Goal: Task Accomplishment & Management: Complete application form

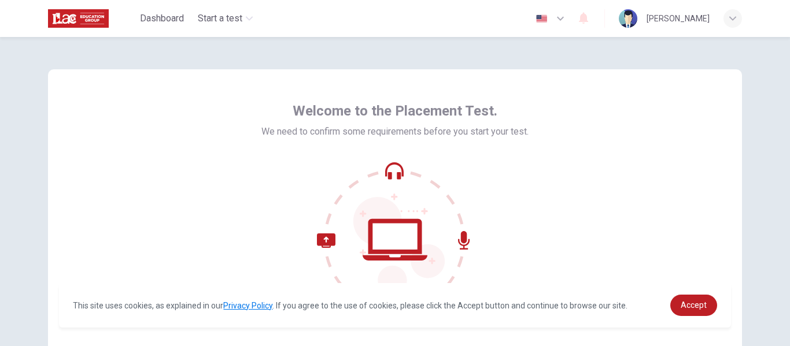
scroll to position [135, 0]
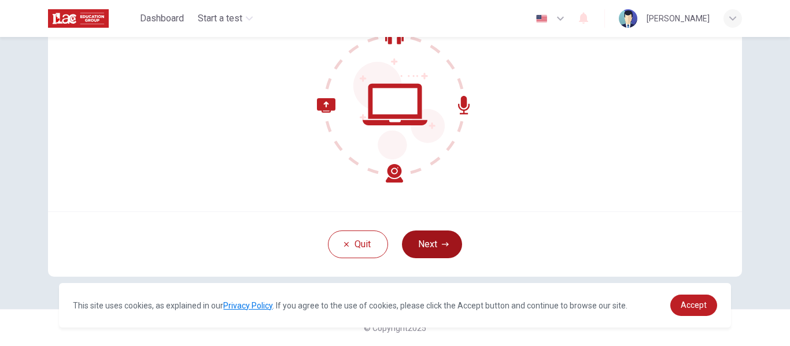
click at [444, 246] on icon "button" at bounding box center [445, 244] width 7 height 4
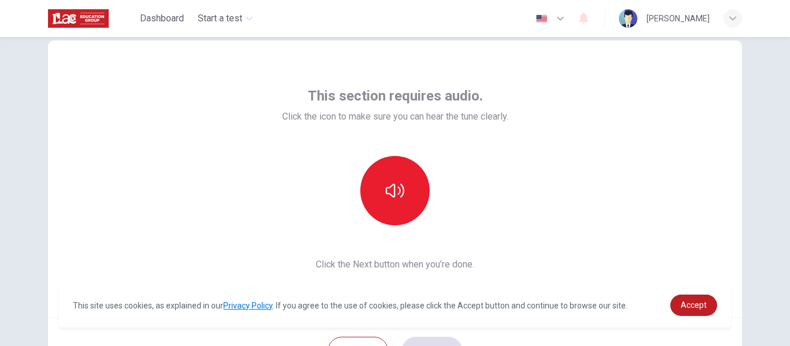
scroll to position [25, 0]
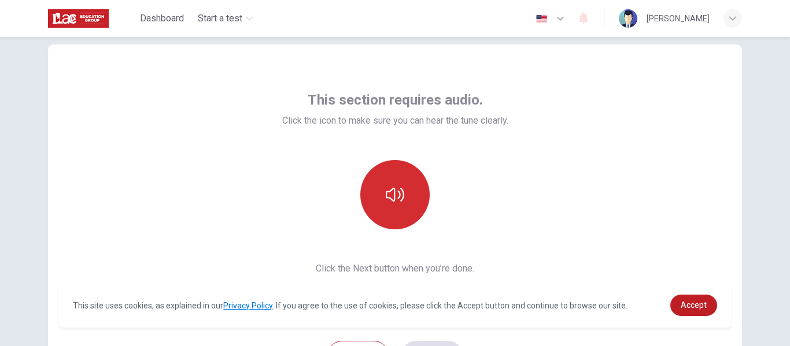
click at [396, 190] on icon "button" at bounding box center [395, 195] width 18 height 18
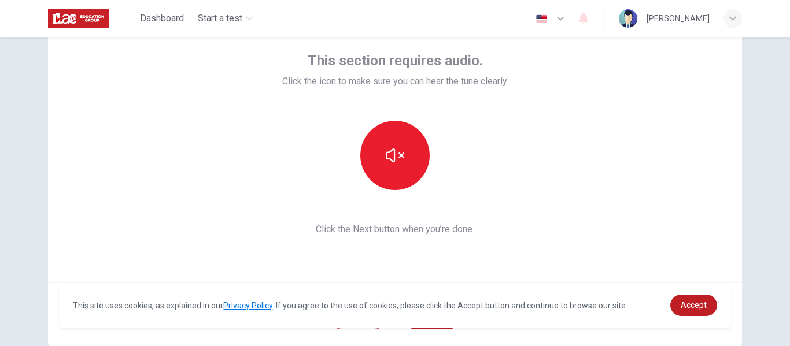
scroll to position [135, 0]
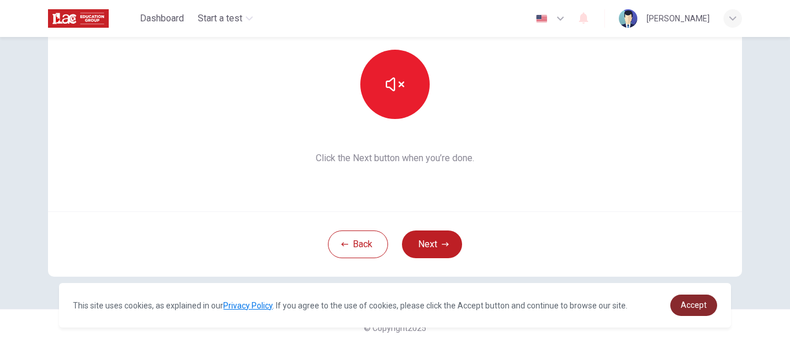
click at [696, 305] on span "Accept" at bounding box center [693, 305] width 26 height 9
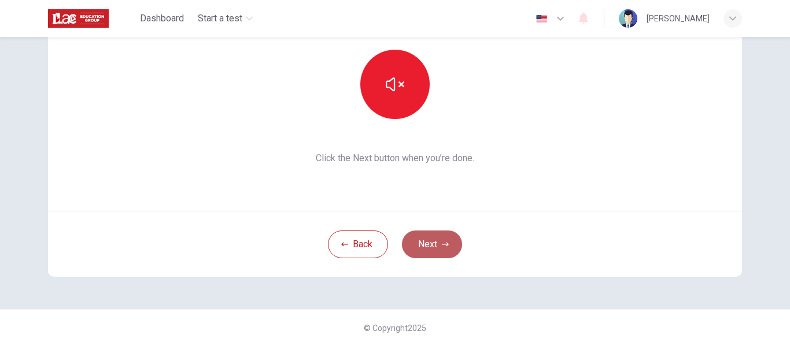
click at [428, 247] on button "Next" at bounding box center [432, 245] width 60 height 28
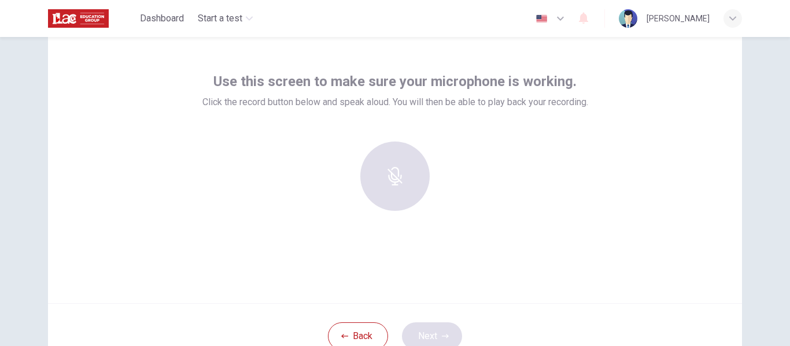
scroll to position [36, 0]
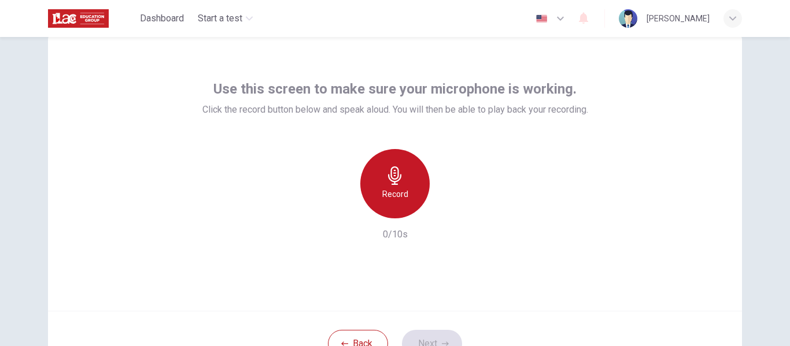
click at [386, 183] on icon "button" at bounding box center [395, 175] width 18 height 18
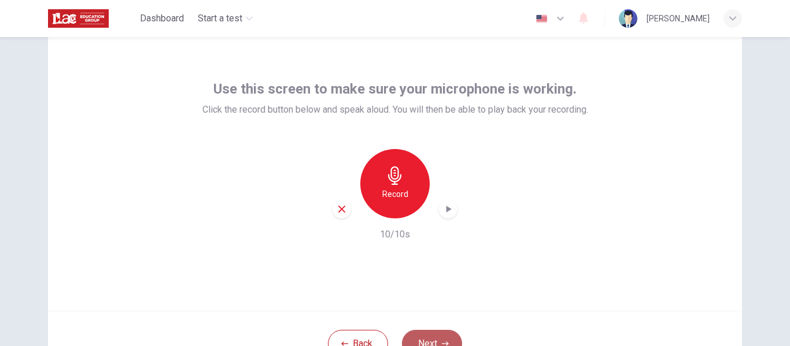
click at [435, 334] on button "Next" at bounding box center [432, 344] width 60 height 28
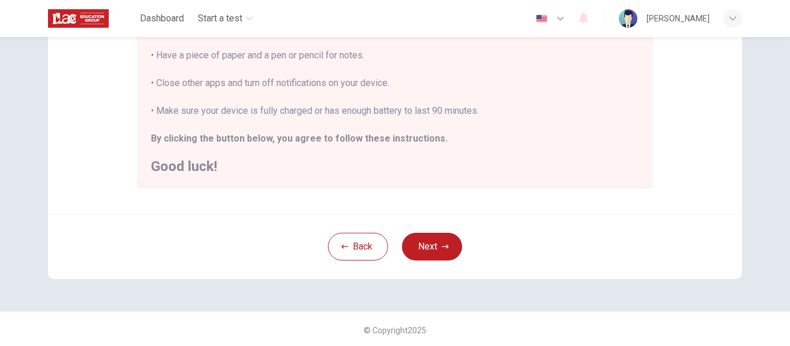
scroll to position [297, 0]
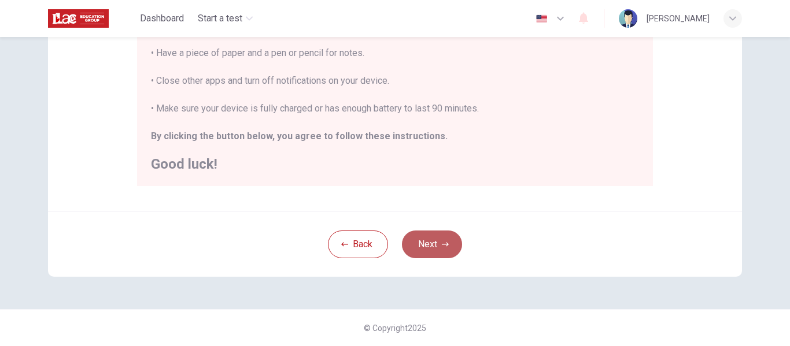
click at [445, 243] on icon "button" at bounding box center [445, 244] width 7 height 7
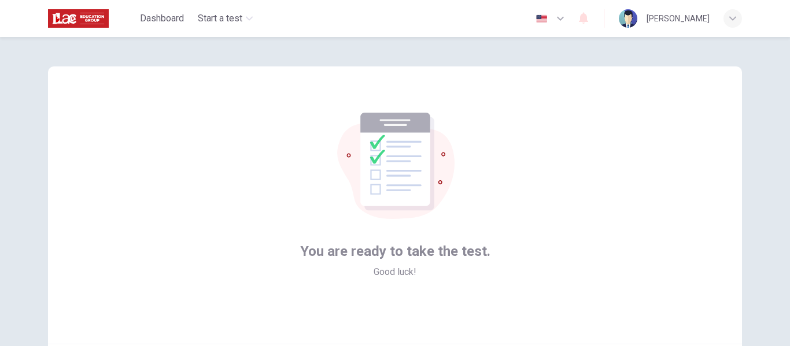
scroll to position [135, 0]
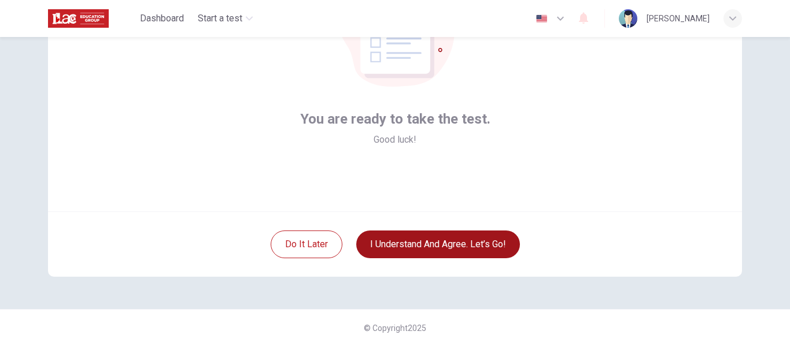
click at [423, 240] on button "I understand and agree. Let’s go!" at bounding box center [438, 245] width 164 height 28
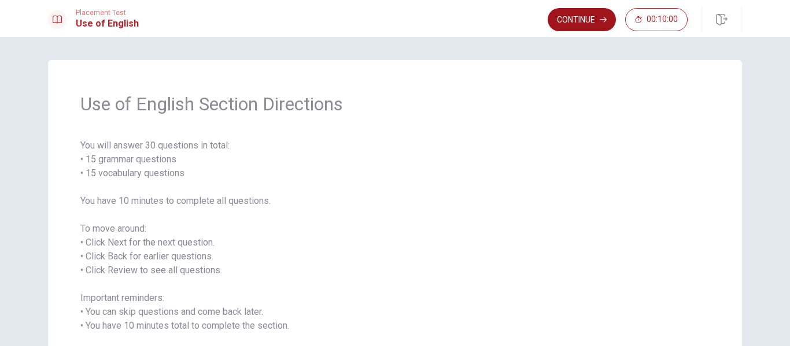
click at [582, 17] on button "Continue" at bounding box center [581, 19] width 68 height 23
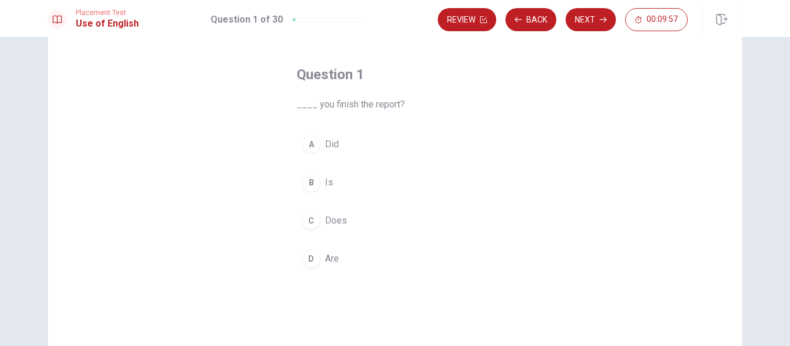
scroll to position [45, 0]
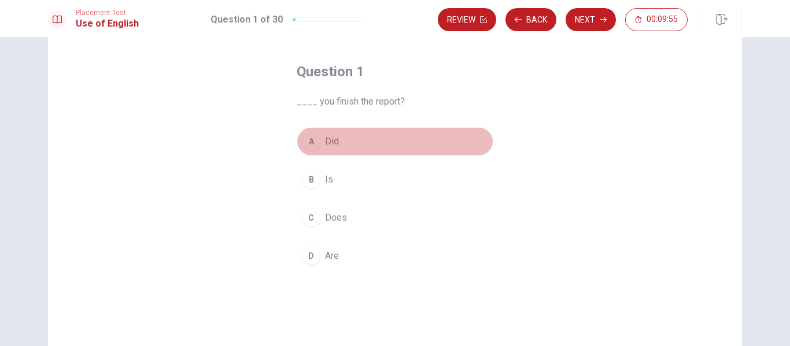
click at [310, 140] on div "A" at bounding box center [311, 141] width 18 height 18
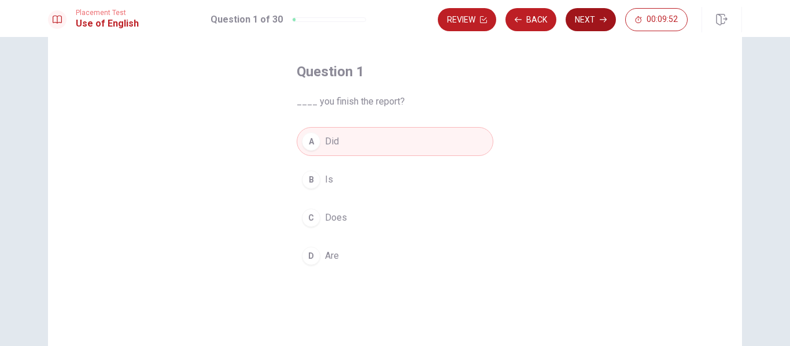
click at [588, 21] on button "Next" at bounding box center [590, 19] width 50 height 23
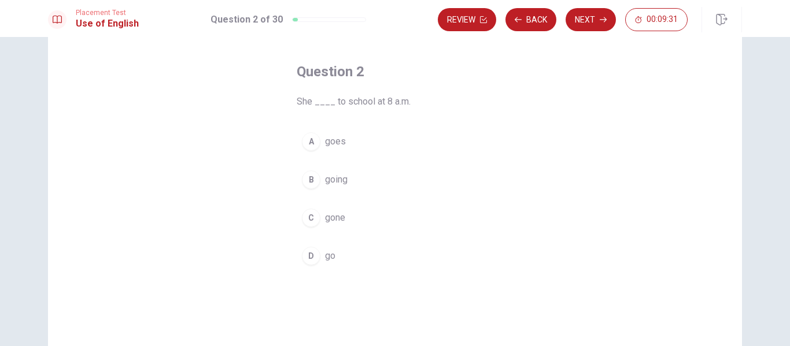
click at [313, 143] on div "A" at bounding box center [311, 141] width 18 height 18
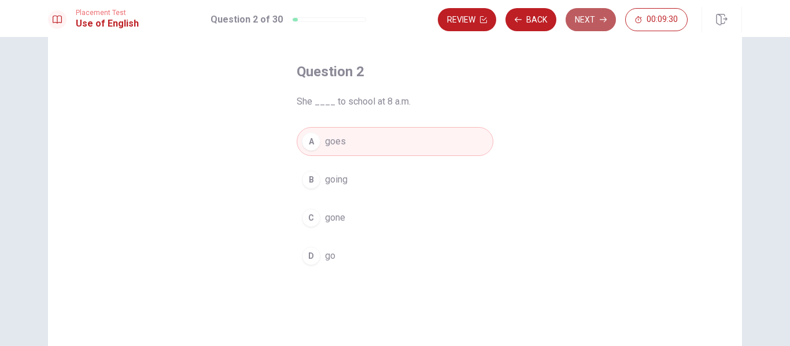
click at [591, 18] on button "Next" at bounding box center [590, 19] width 50 height 23
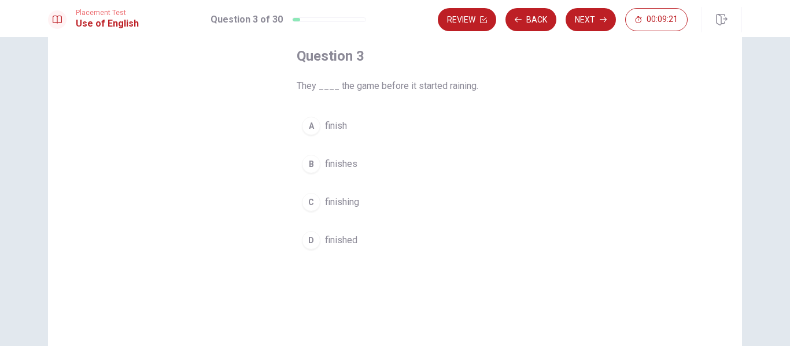
scroll to position [61, 0]
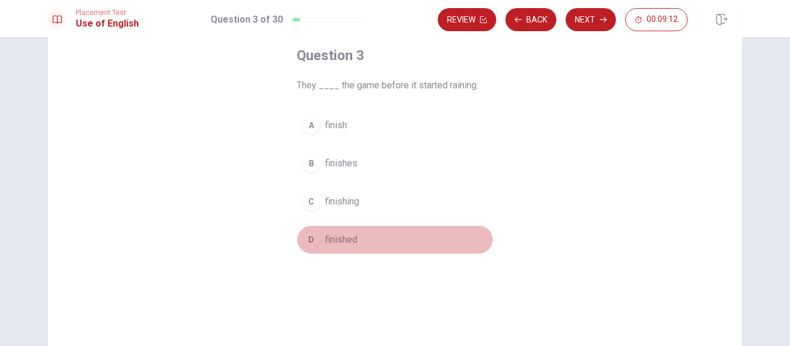
click at [308, 239] on div "D" at bounding box center [311, 240] width 18 height 18
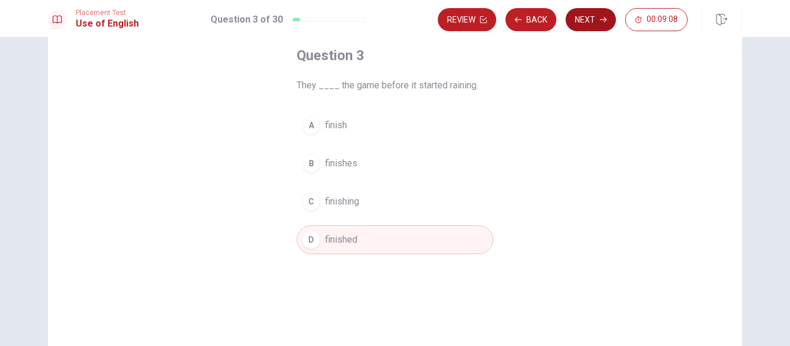
click at [589, 21] on button "Next" at bounding box center [590, 19] width 50 height 23
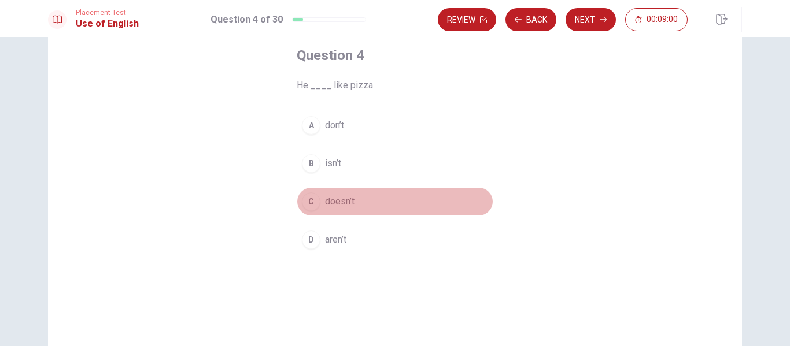
click at [307, 203] on div "C" at bounding box center [311, 201] width 18 height 18
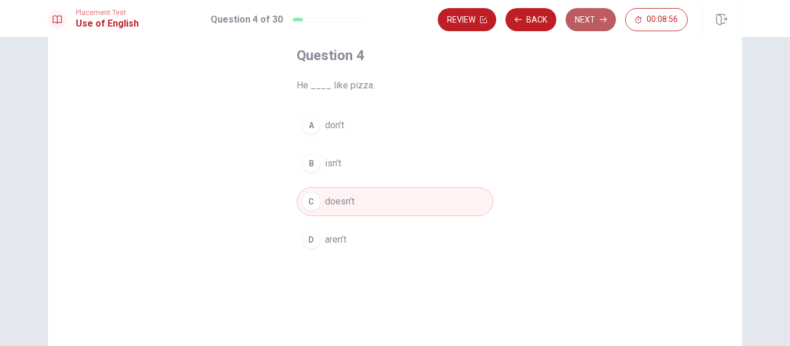
click at [585, 14] on button "Next" at bounding box center [590, 19] width 50 height 23
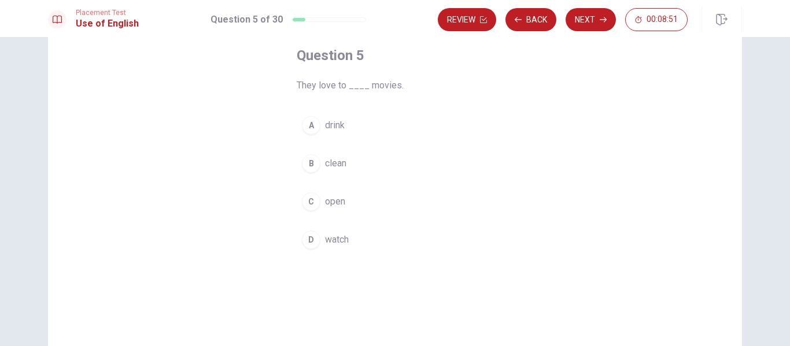
click at [314, 236] on div "D" at bounding box center [311, 240] width 18 height 18
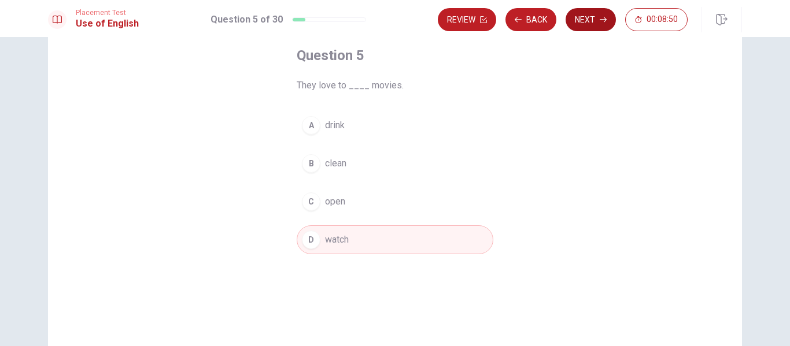
click at [588, 29] on button "Next" at bounding box center [590, 19] width 50 height 23
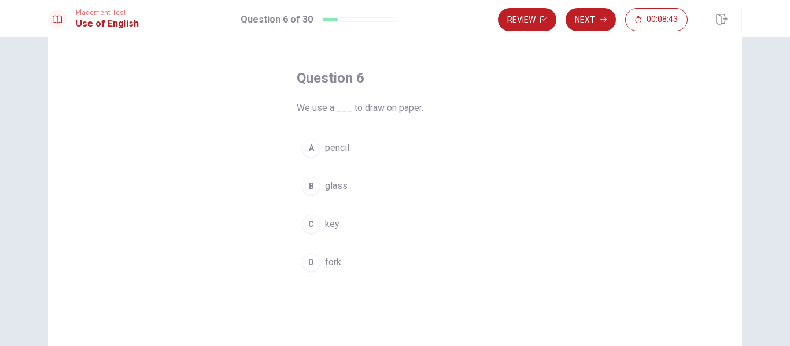
scroll to position [38, 0]
click at [309, 154] on div "A" at bounding box center [311, 149] width 18 height 18
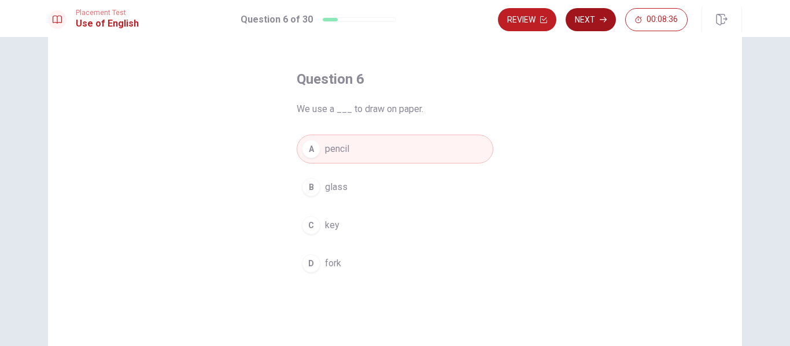
click at [579, 21] on button "Next" at bounding box center [590, 19] width 50 height 23
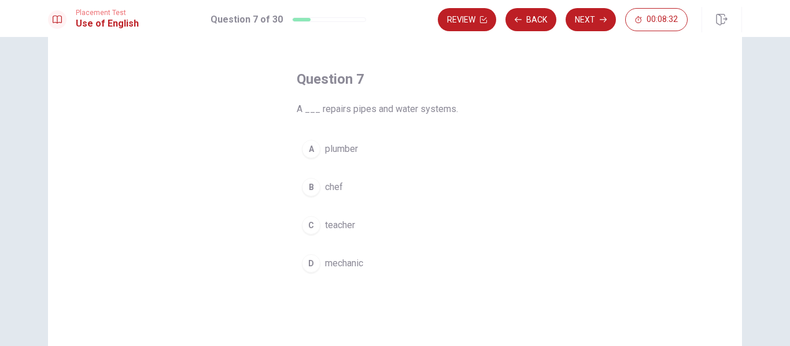
click at [309, 146] on div "A" at bounding box center [311, 149] width 18 height 18
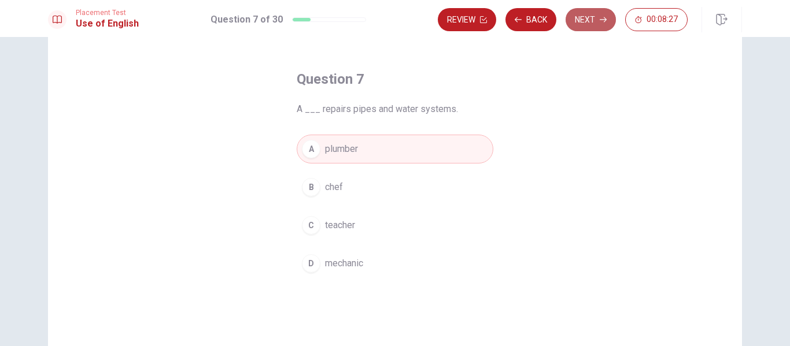
click at [590, 24] on button "Next" at bounding box center [590, 19] width 50 height 23
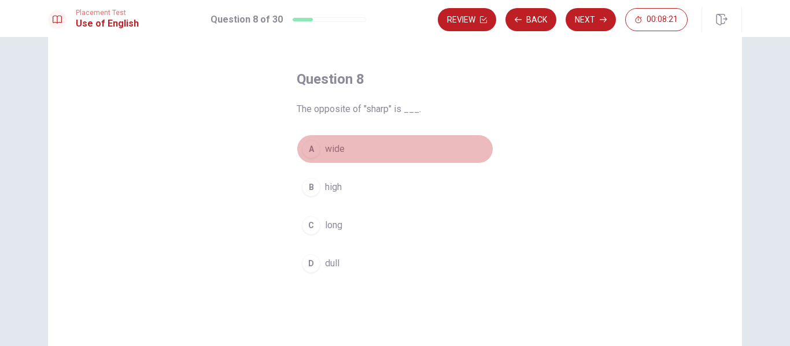
click at [308, 155] on div "A" at bounding box center [311, 149] width 18 height 18
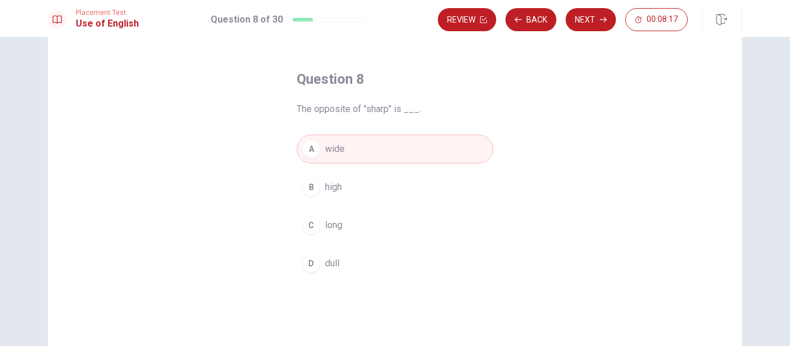
click at [325, 260] on span "dull" at bounding box center [332, 264] width 14 height 14
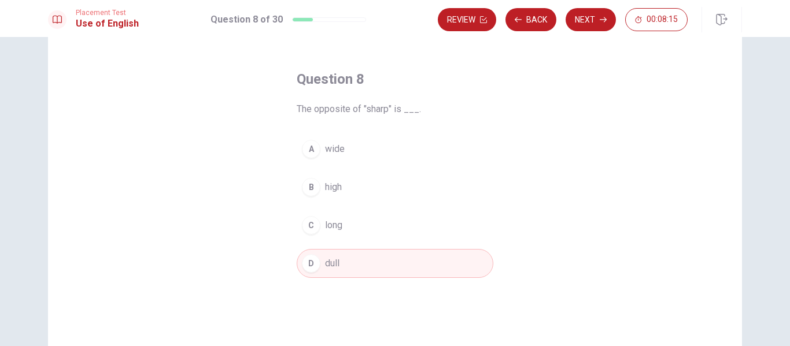
click at [350, 260] on button "D dull" at bounding box center [395, 263] width 197 height 29
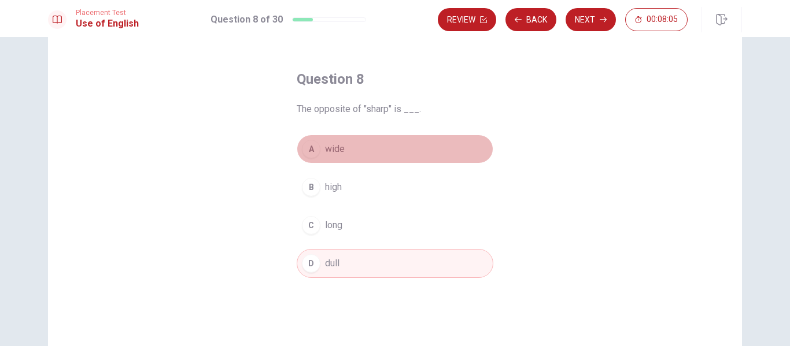
click at [303, 149] on div "A" at bounding box center [311, 149] width 18 height 18
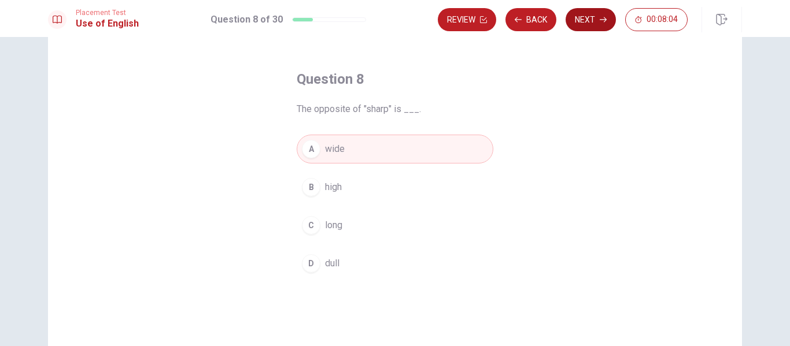
click at [594, 20] on button "Next" at bounding box center [590, 19] width 50 height 23
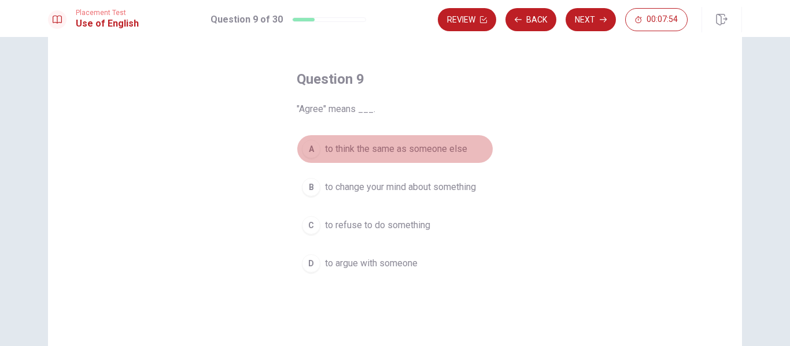
click at [311, 139] on button "A to think the same as someone else" at bounding box center [395, 149] width 197 height 29
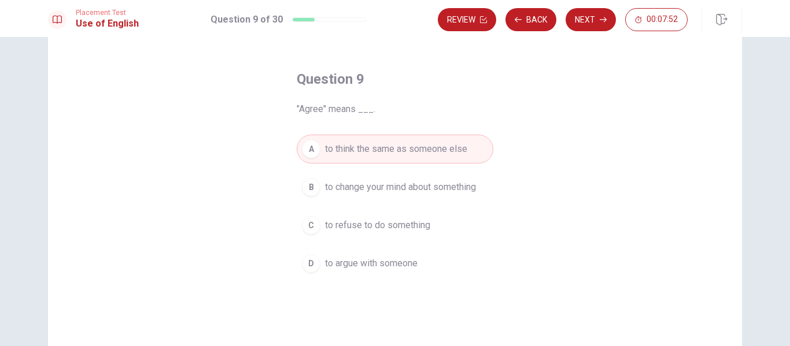
click at [602, 27] on button "Next" at bounding box center [590, 19] width 50 height 23
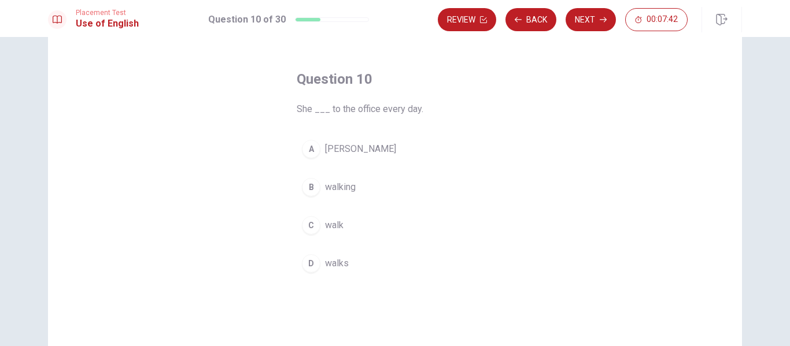
click at [308, 265] on div "D" at bounding box center [311, 263] width 18 height 18
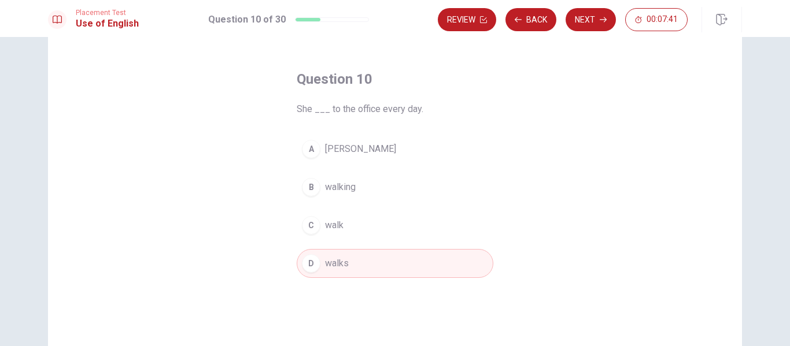
click at [305, 228] on div "C" at bounding box center [311, 225] width 18 height 18
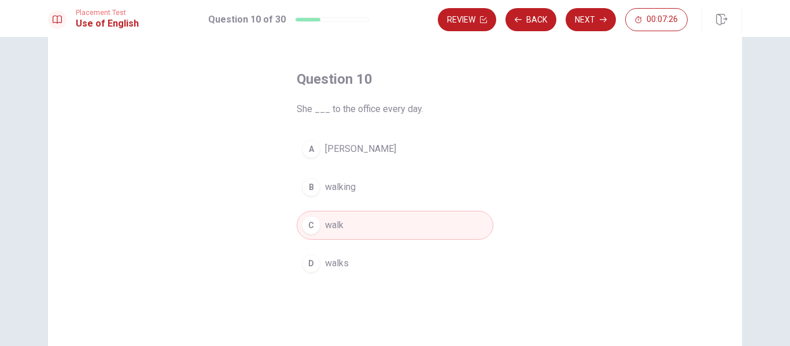
click at [329, 250] on button "D walks" at bounding box center [395, 263] width 197 height 29
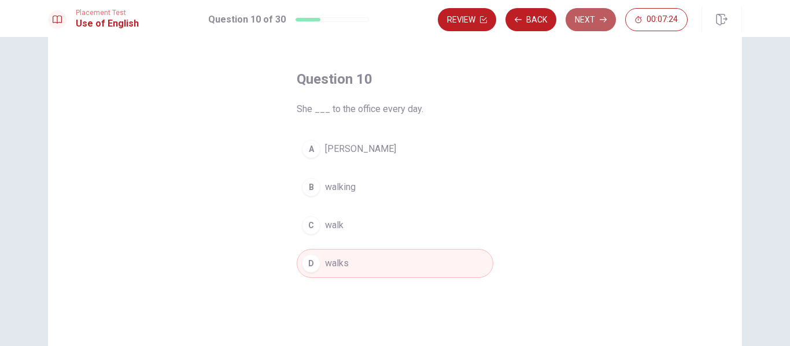
click at [588, 22] on button "Next" at bounding box center [590, 19] width 50 height 23
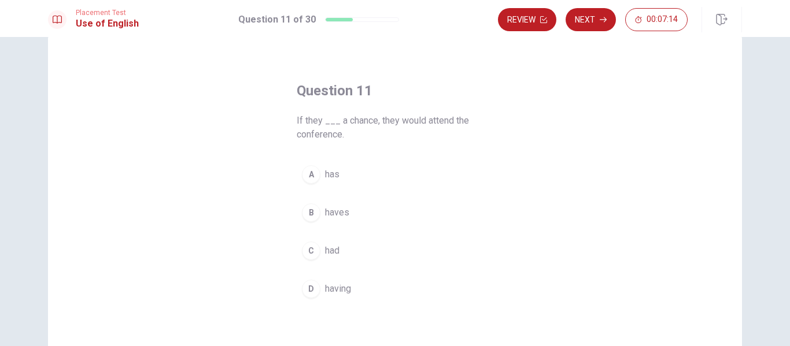
scroll to position [27, 0]
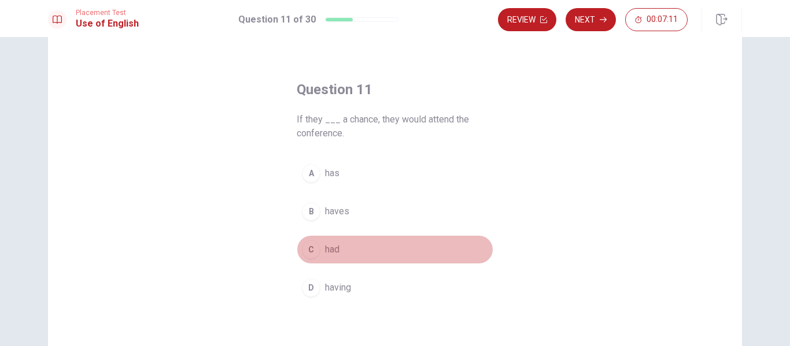
click at [314, 252] on div "C" at bounding box center [311, 249] width 18 height 18
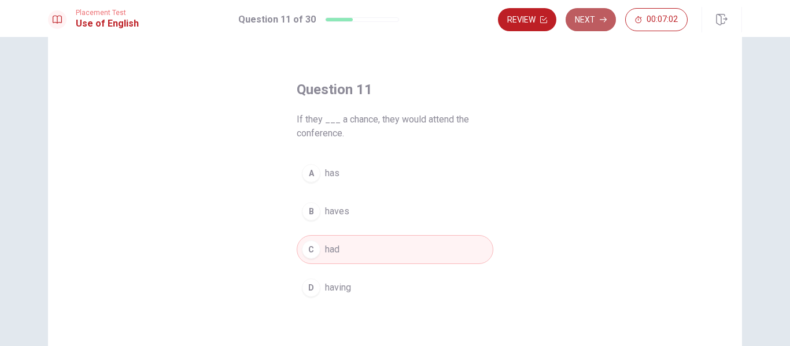
click at [587, 20] on button "Next" at bounding box center [590, 19] width 50 height 23
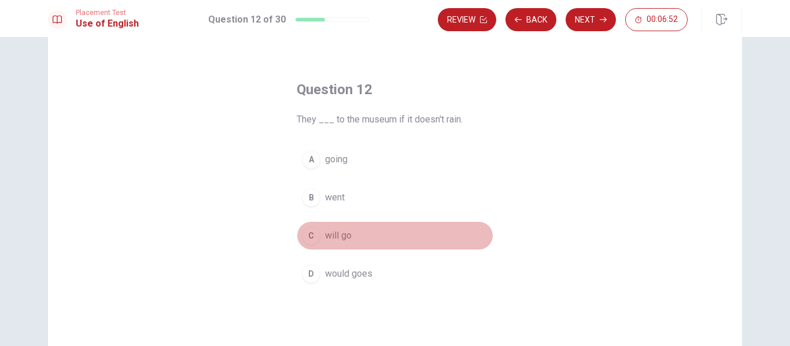
click at [312, 235] on div "C" at bounding box center [311, 236] width 18 height 18
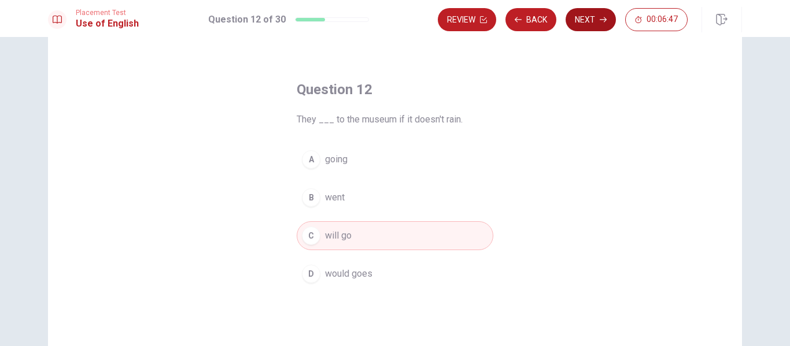
click at [591, 31] on button "Next" at bounding box center [590, 19] width 50 height 23
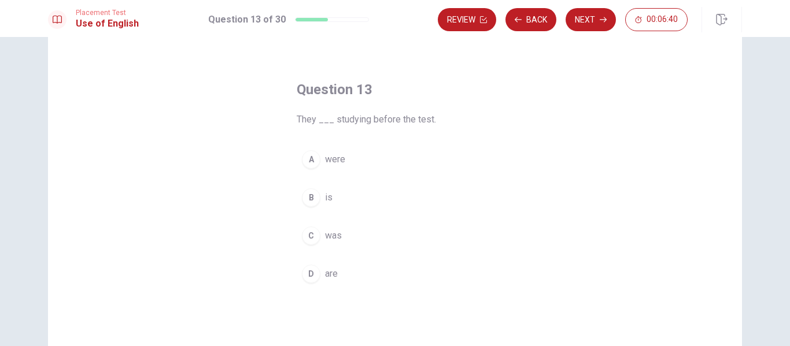
click at [309, 161] on div "A" at bounding box center [311, 159] width 18 height 18
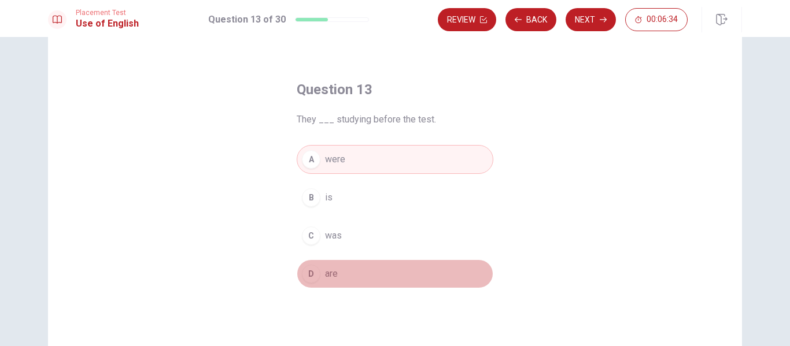
click at [310, 267] on div "D" at bounding box center [311, 274] width 18 height 18
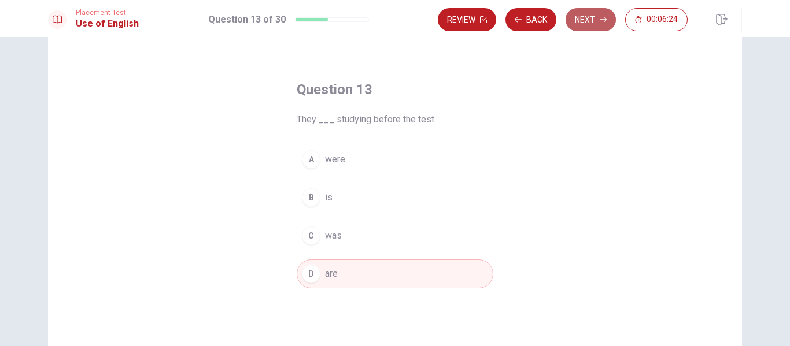
click at [599, 21] on icon "button" at bounding box center [602, 19] width 7 height 7
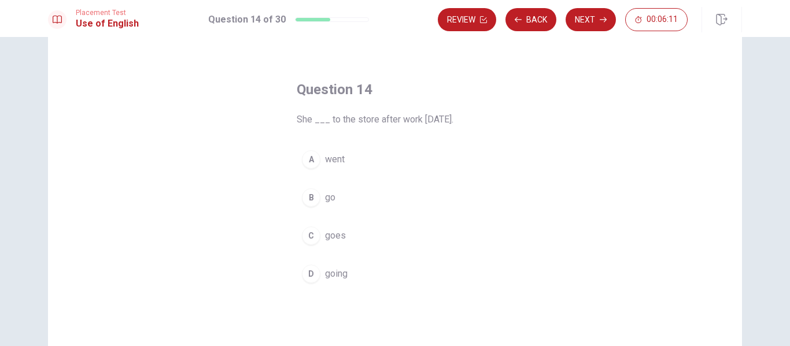
click at [306, 162] on div "A" at bounding box center [311, 159] width 18 height 18
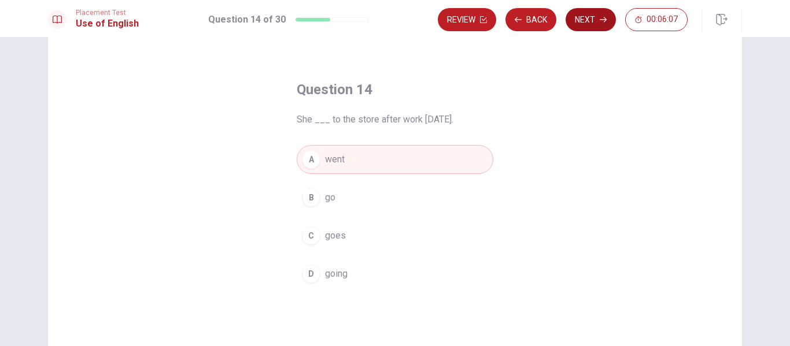
click at [595, 22] on button "Next" at bounding box center [590, 19] width 50 height 23
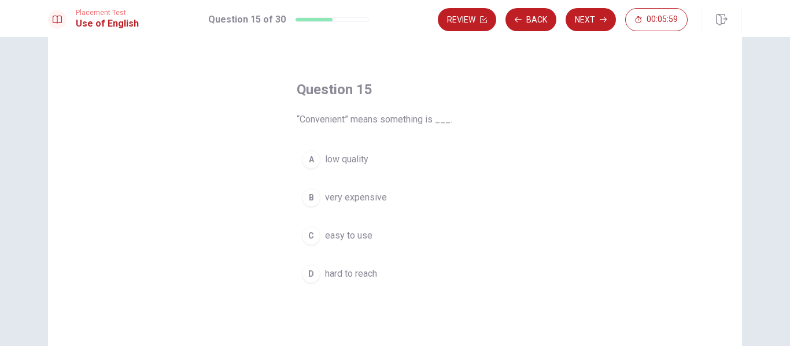
click at [309, 238] on div "C" at bounding box center [311, 236] width 18 height 18
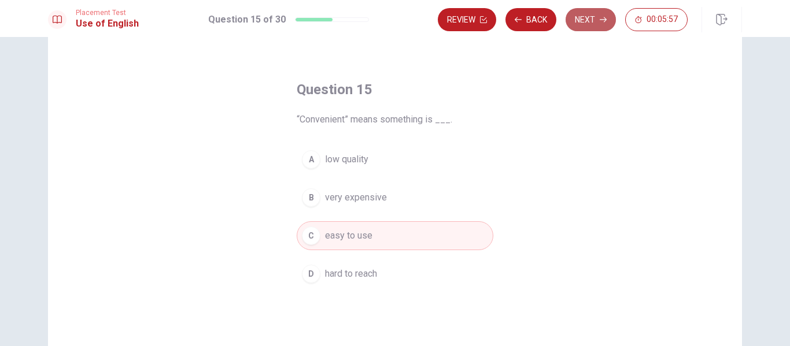
click at [586, 24] on button "Next" at bounding box center [590, 19] width 50 height 23
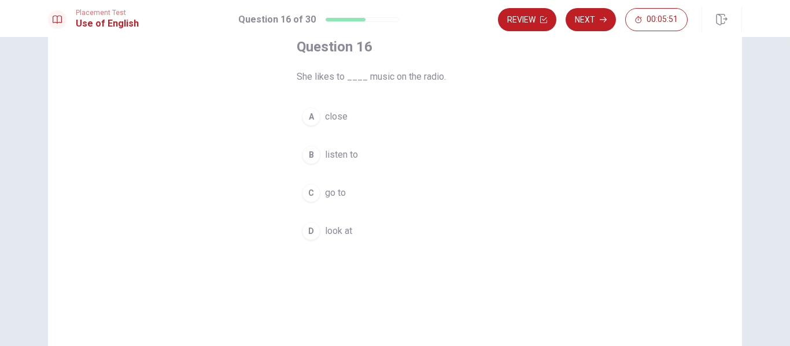
scroll to position [55, 0]
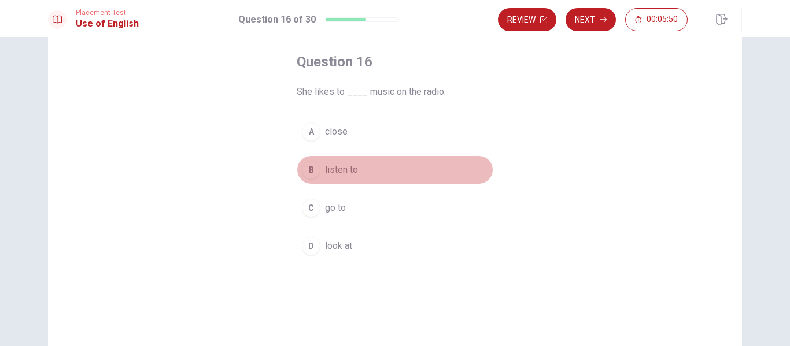
click at [302, 170] on div "B" at bounding box center [311, 170] width 18 height 18
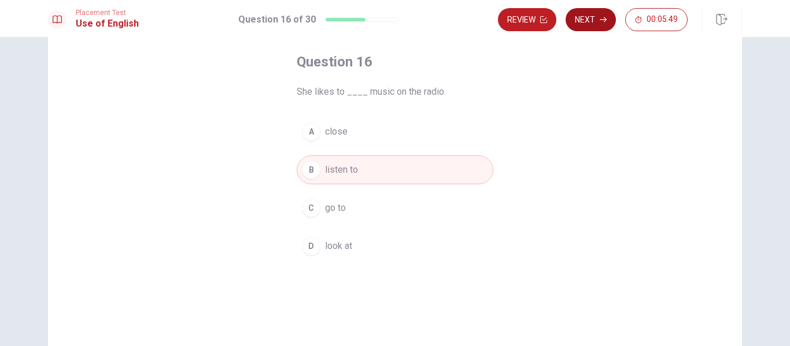
click at [590, 26] on button "Next" at bounding box center [590, 19] width 50 height 23
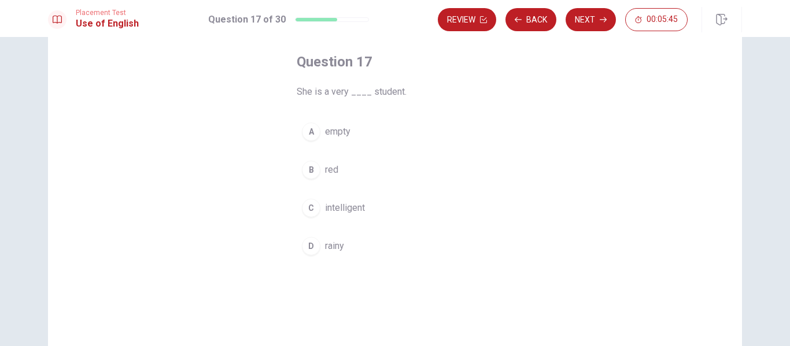
click at [305, 211] on div "C" at bounding box center [311, 208] width 18 height 18
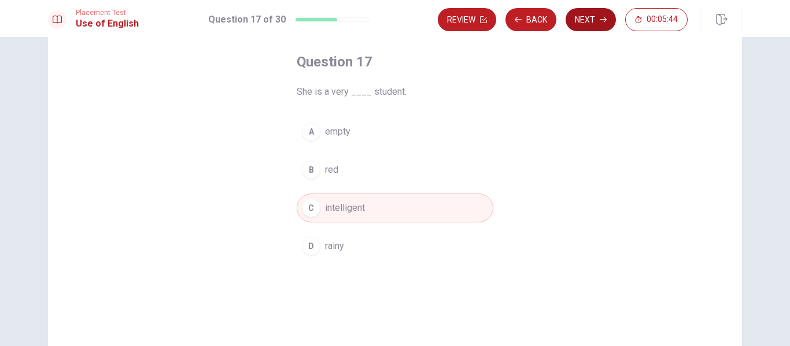
click at [598, 18] on button "Next" at bounding box center [590, 19] width 50 height 23
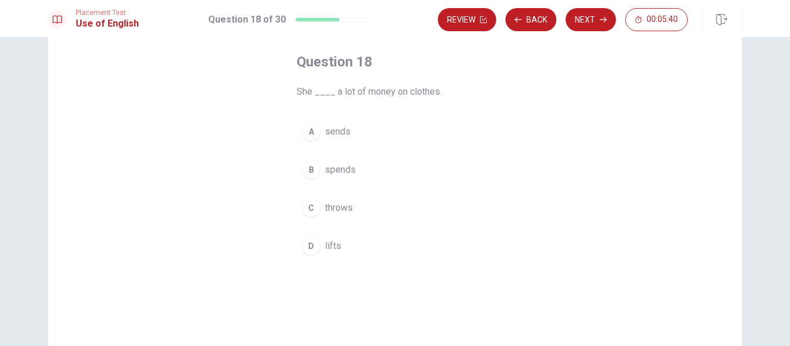
click at [307, 171] on div "B" at bounding box center [311, 170] width 18 height 18
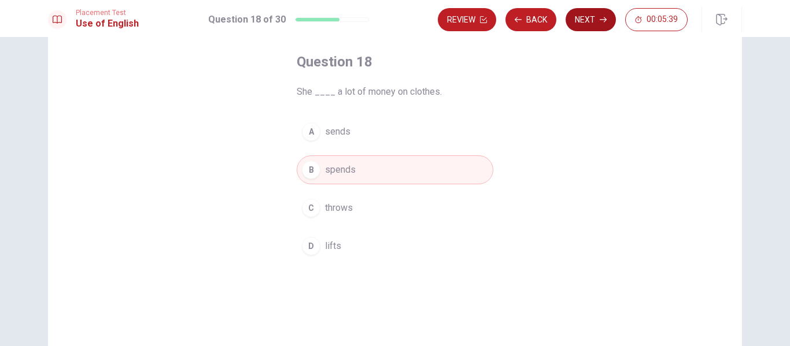
click at [602, 24] on button "Next" at bounding box center [590, 19] width 50 height 23
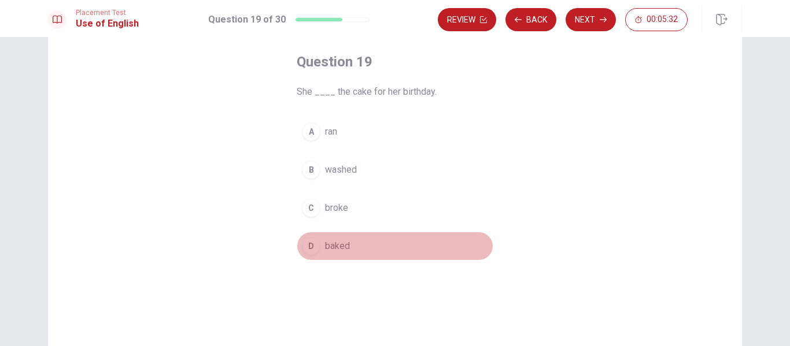
click at [306, 247] on div "D" at bounding box center [311, 246] width 18 height 18
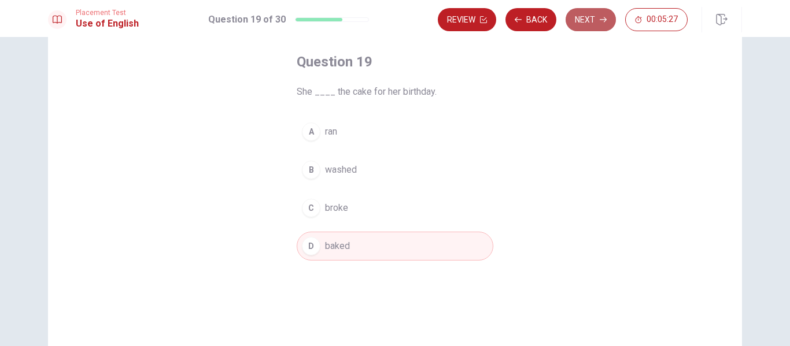
click at [592, 21] on button "Next" at bounding box center [590, 19] width 50 height 23
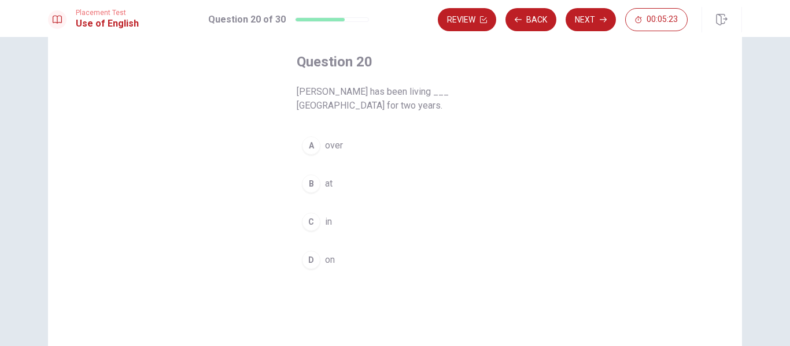
click at [308, 218] on div "C" at bounding box center [311, 222] width 18 height 18
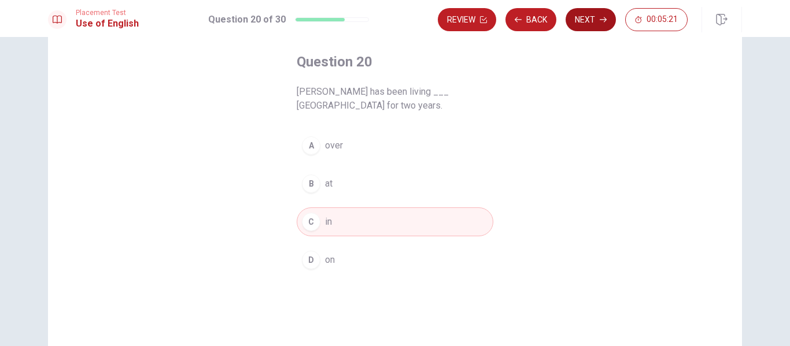
click at [602, 17] on icon "button" at bounding box center [602, 19] width 7 height 7
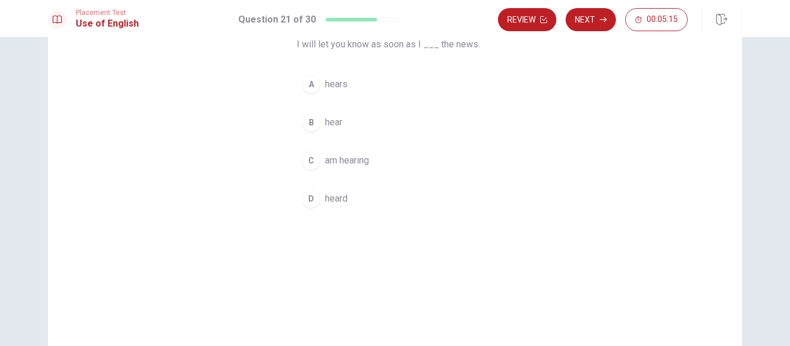
scroll to position [65, 0]
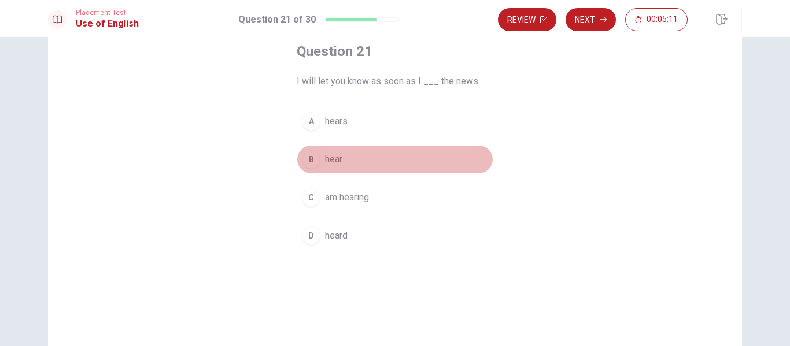
click at [307, 158] on div "B" at bounding box center [311, 159] width 18 height 18
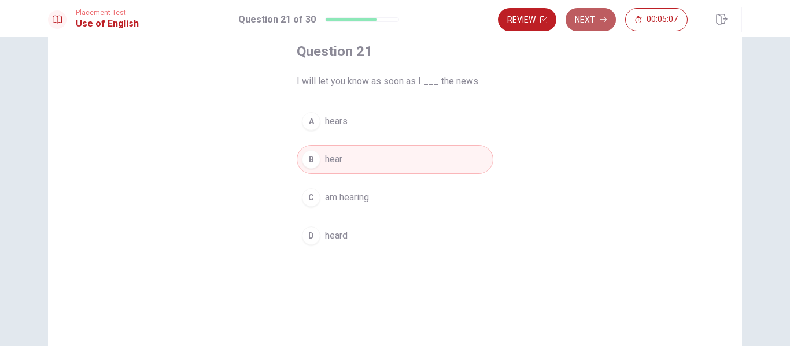
click at [586, 21] on button "Next" at bounding box center [590, 19] width 50 height 23
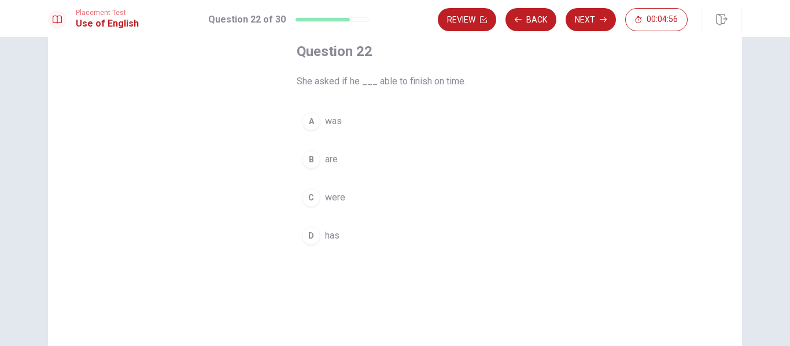
click at [309, 124] on div "A" at bounding box center [311, 121] width 18 height 18
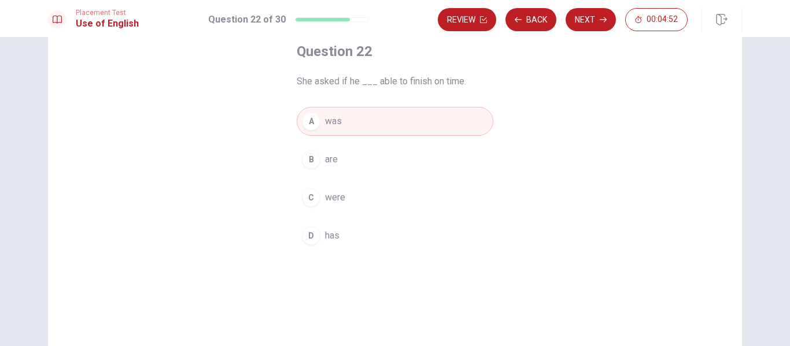
click at [586, 22] on button "Next" at bounding box center [590, 19] width 50 height 23
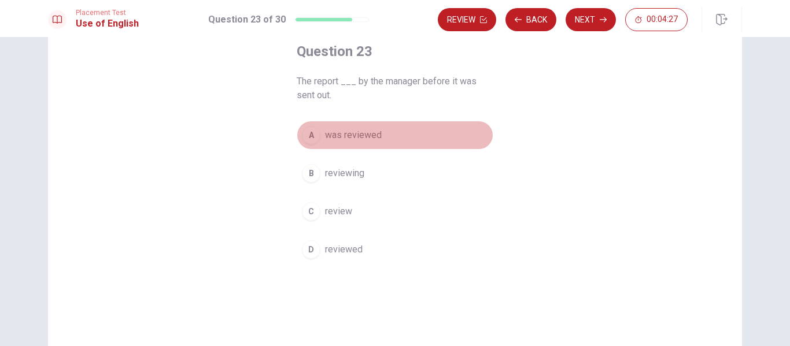
click at [304, 138] on div "A" at bounding box center [311, 135] width 18 height 18
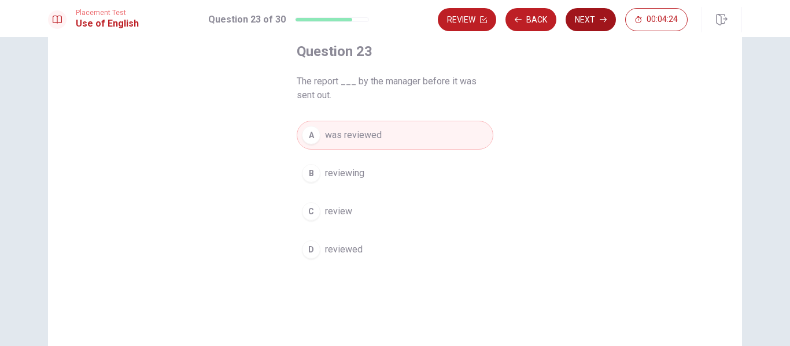
click at [592, 20] on button "Next" at bounding box center [590, 19] width 50 height 23
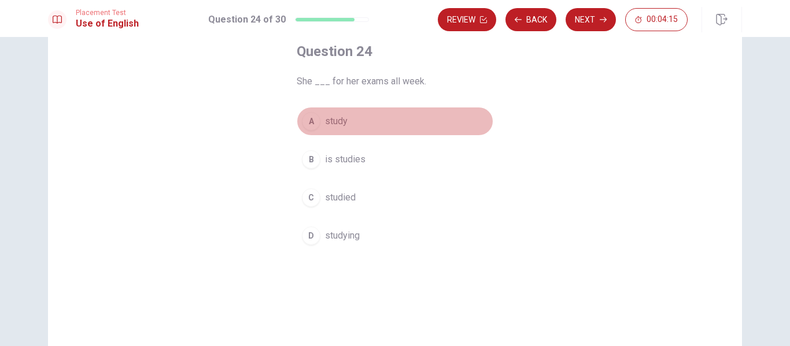
click at [307, 126] on div "A" at bounding box center [311, 121] width 18 height 18
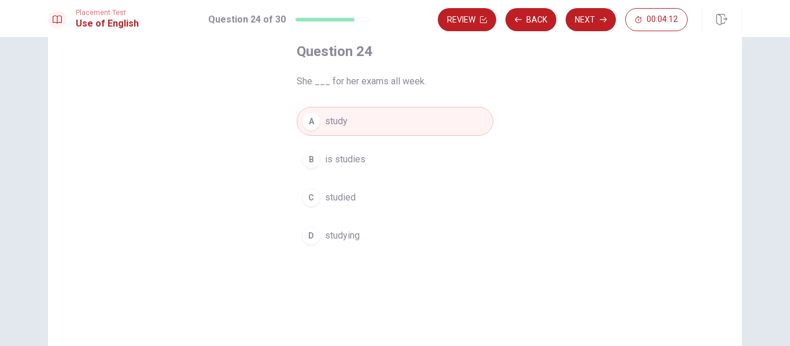
click at [308, 199] on div "C" at bounding box center [311, 197] width 18 height 18
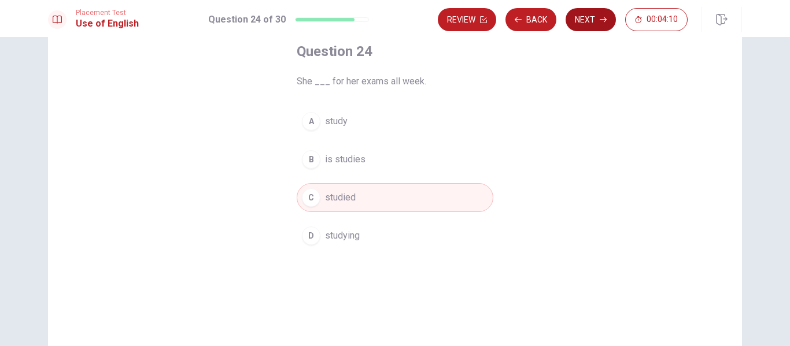
click at [594, 16] on button "Next" at bounding box center [590, 19] width 50 height 23
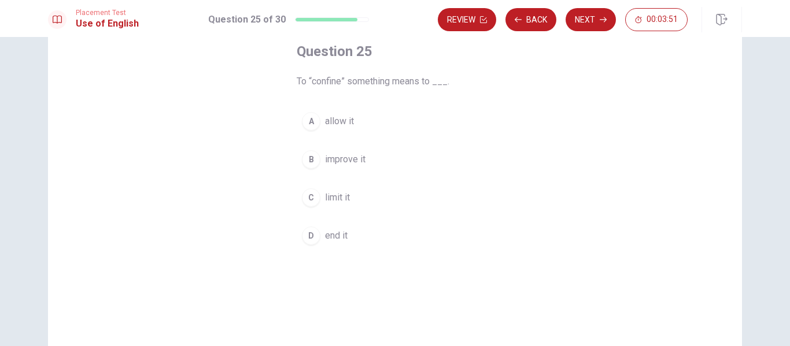
click at [312, 194] on div "C" at bounding box center [311, 197] width 18 height 18
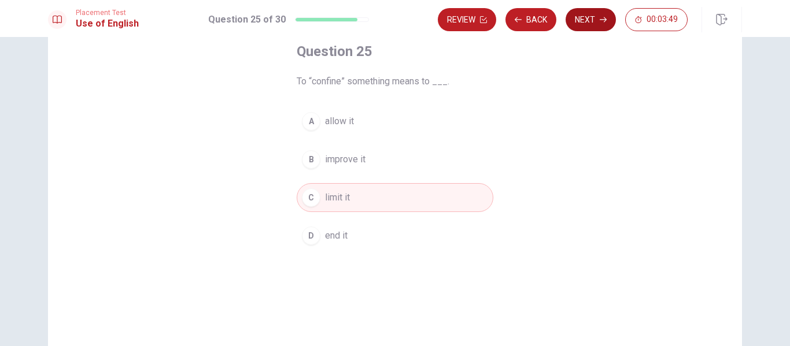
click at [594, 18] on button "Next" at bounding box center [590, 19] width 50 height 23
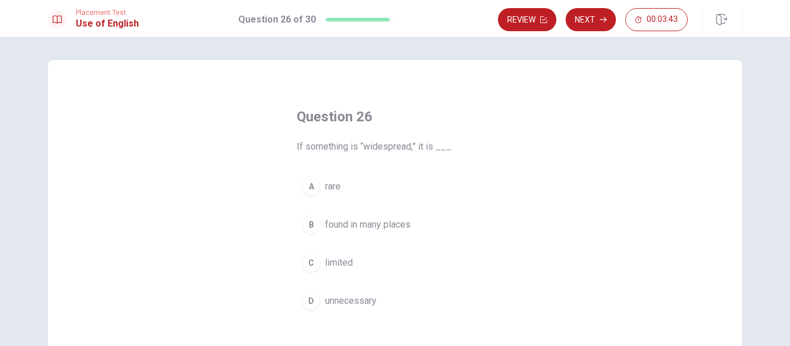
scroll to position [60, 0]
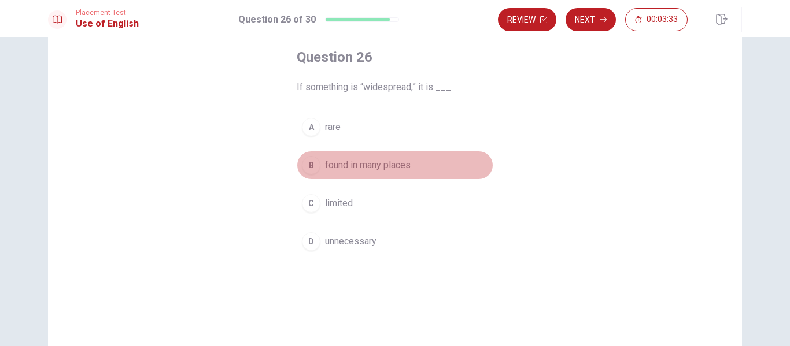
click at [328, 165] on span "found in many places" at bounding box center [368, 165] width 86 height 14
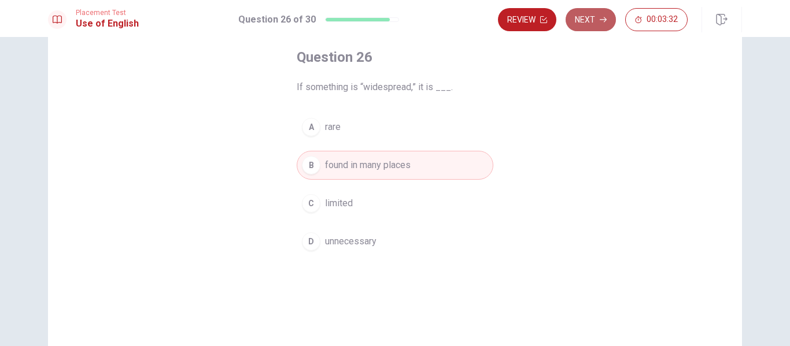
click at [588, 13] on button "Next" at bounding box center [590, 19] width 50 height 23
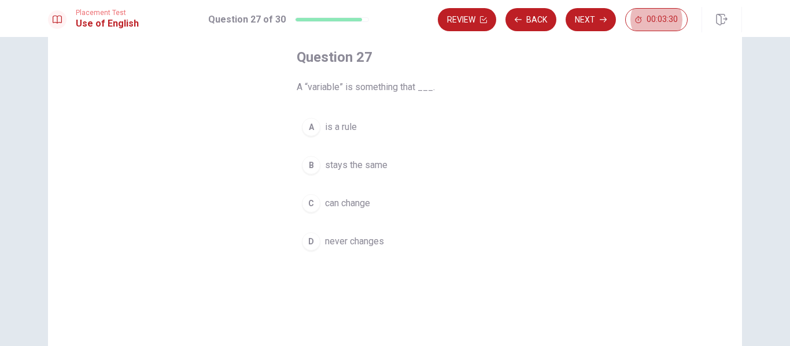
click at [508, 86] on div "Question 27 A “variable” is something that ___. A is a rule B stays the same C …" at bounding box center [394, 151] width 243 height 245
click at [325, 199] on span "can change" at bounding box center [347, 204] width 45 height 14
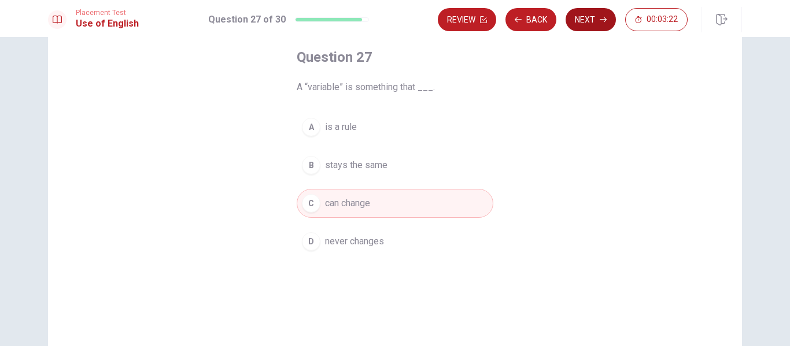
click at [584, 13] on button "Next" at bounding box center [590, 19] width 50 height 23
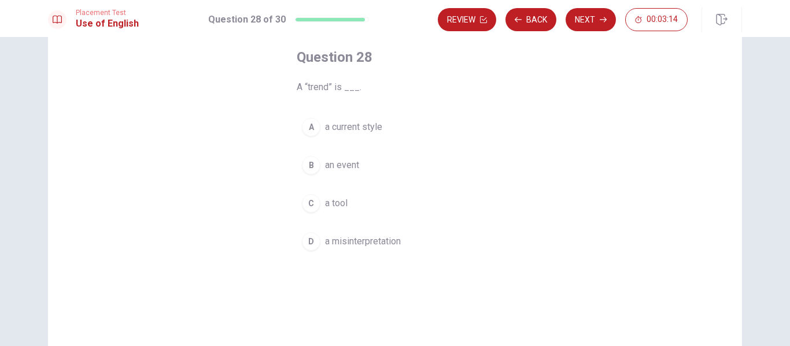
click at [355, 135] on button "A a current style" at bounding box center [395, 127] width 197 height 29
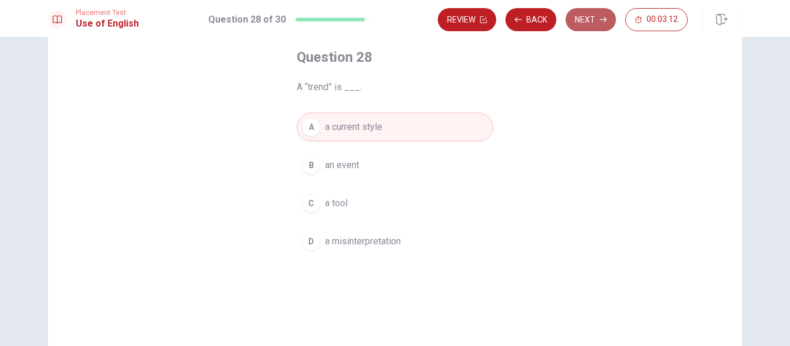
click at [587, 23] on button "Next" at bounding box center [590, 19] width 50 height 23
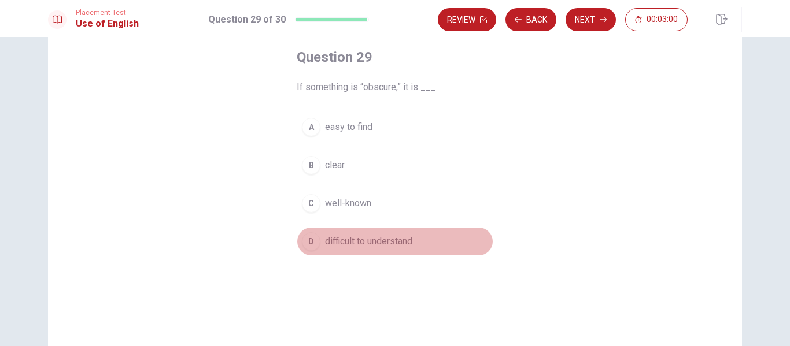
click at [306, 238] on div "D" at bounding box center [311, 241] width 18 height 18
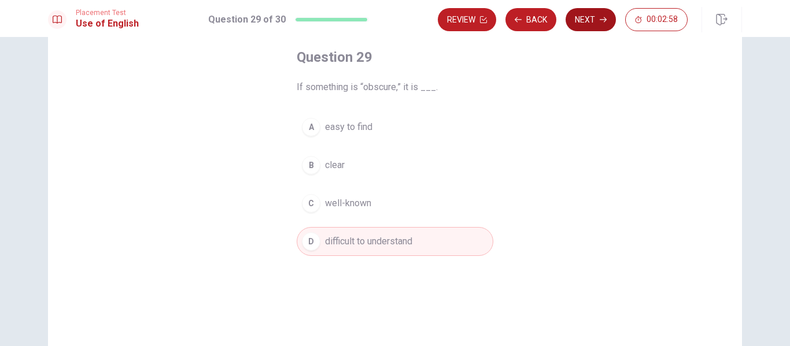
click at [602, 24] on button "Next" at bounding box center [590, 19] width 50 height 23
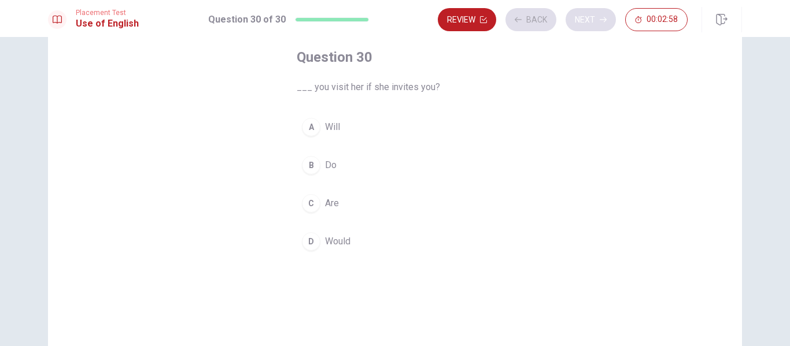
click at [602, 24] on div "Review Back Next 00:02:58" at bounding box center [563, 19] width 250 height 23
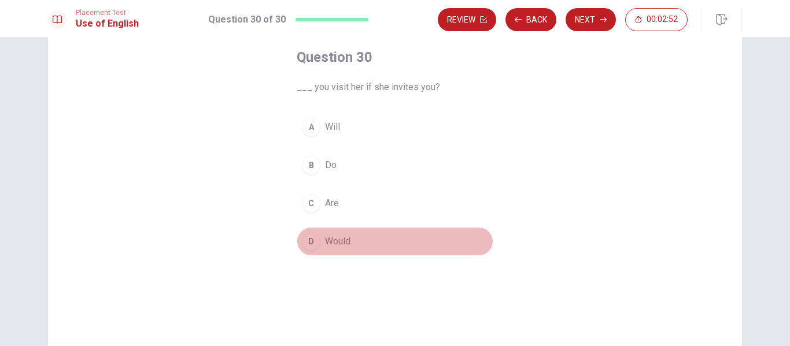
click at [309, 242] on div "D" at bounding box center [311, 241] width 18 height 18
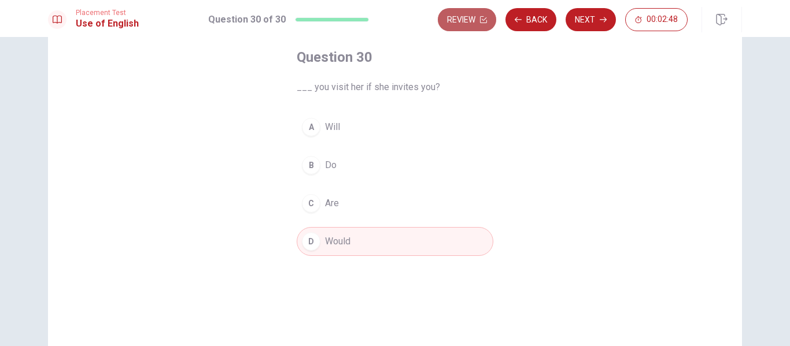
click at [466, 15] on button "Review" at bounding box center [467, 19] width 58 height 23
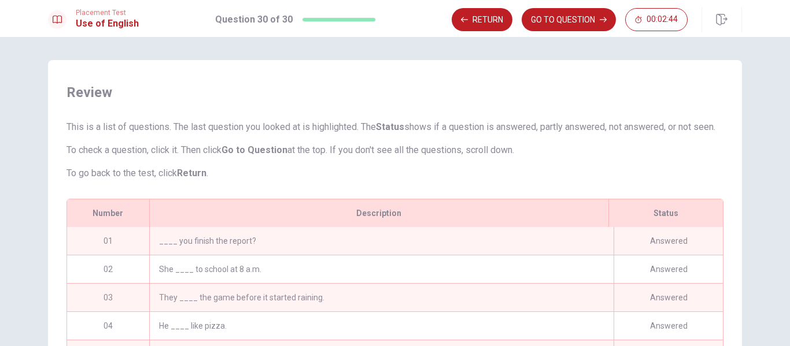
scroll to position [238, 0]
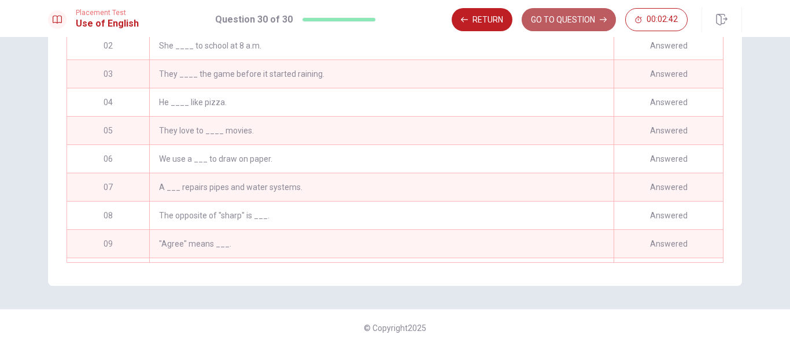
click at [584, 20] on button "GO TO QUESTION" at bounding box center [568, 19] width 94 height 23
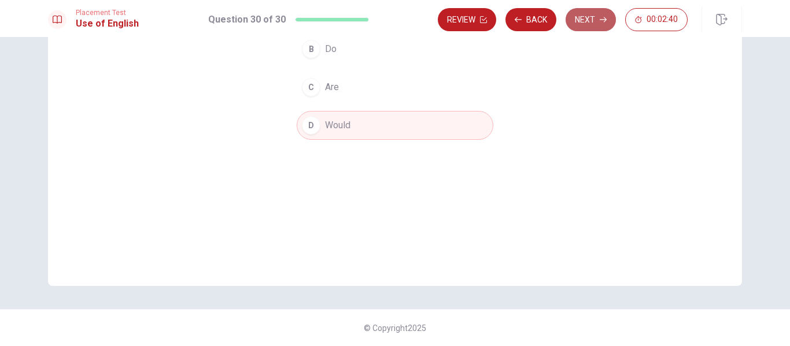
click at [590, 21] on button "Next" at bounding box center [590, 19] width 50 height 23
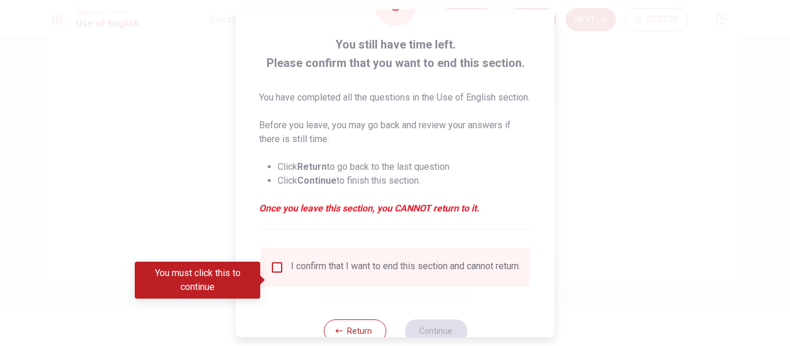
scroll to position [50, 0]
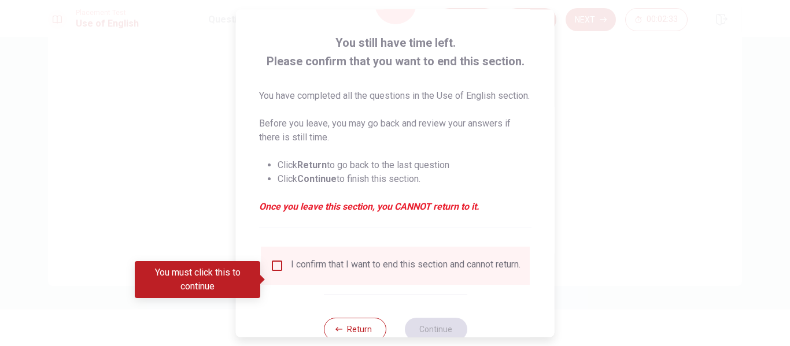
click at [615, 168] on div at bounding box center [395, 173] width 790 height 346
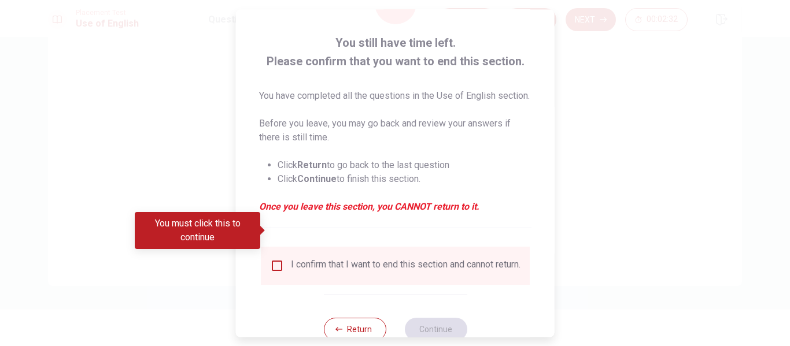
scroll to position [99, 0]
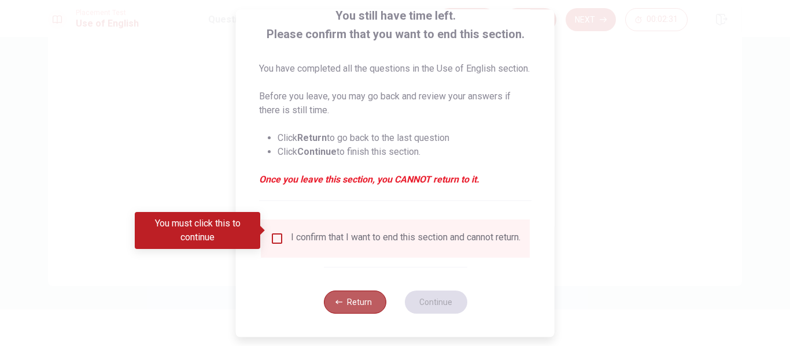
click at [342, 311] on button "Return" at bounding box center [354, 302] width 62 height 23
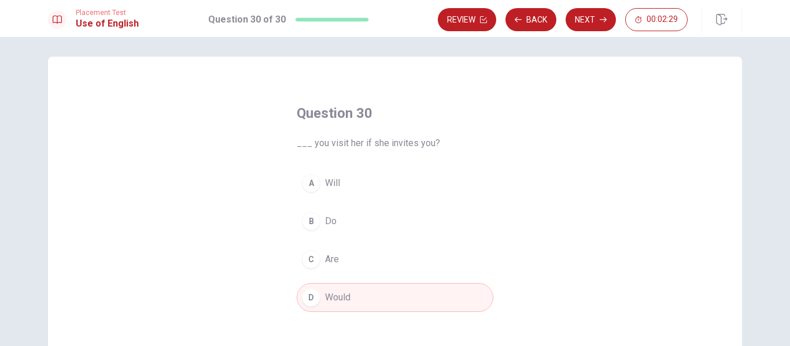
scroll to position [3, 0]
click at [540, 25] on button "Back" at bounding box center [530, 19] width 51 height 23
click at [594, 28] on button "Next" at bounding box center [590, 19] width 50 height 23
click at [662, 23] on span "00:02:01" at bounding box center [661, 19] width 31 height 9
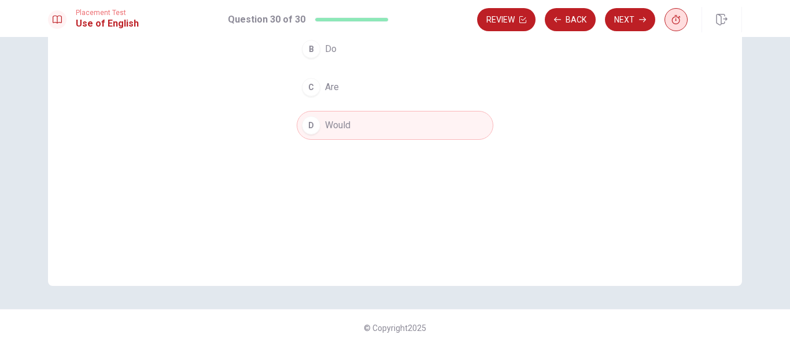
scroll to position [0, 0]
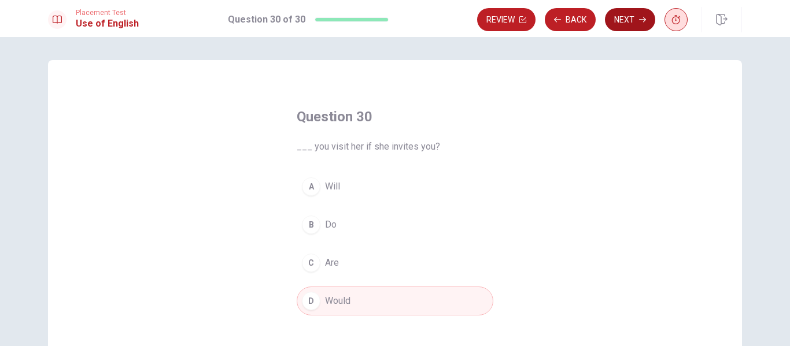
click at [636, 16] on button "Next" at bounding box center [630, 19] width 50 height 23
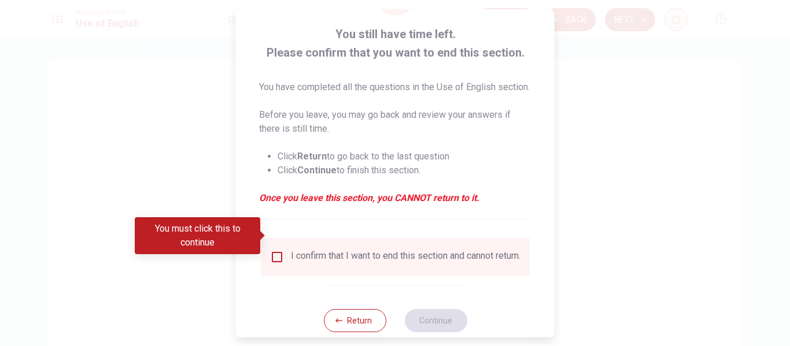
scroll to position [99, 0]
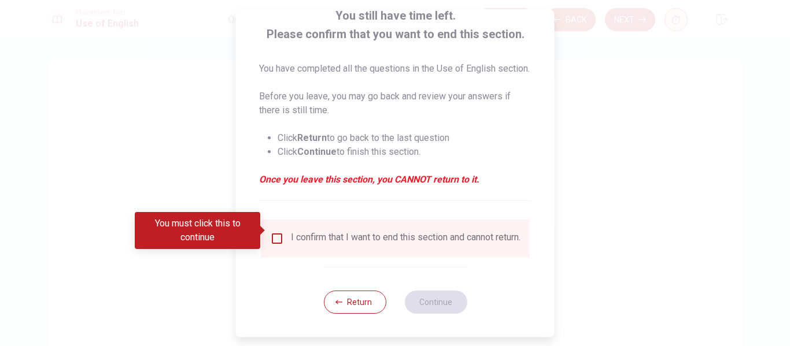
click at [279, 236] on input "You must click this to continue" at bounding box center [277, 239] width 14 height 14
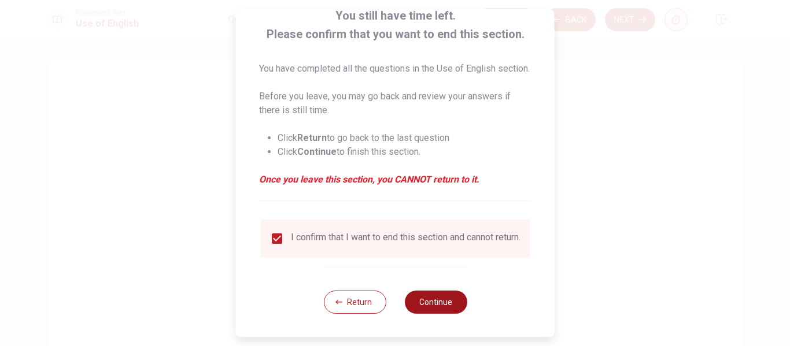
click at [448, 307] on button "Continue" at bounding box center [435, 302] width 62 height 23
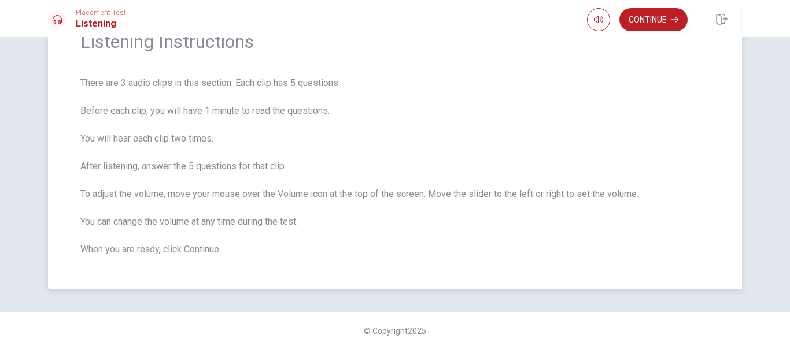
scroll to position [64, 0]
click at [203, 165] on span "There are 3 audio clips in this section. Each clip has 5 questions. Before each…" at bounding box center [394, 165] width 629 height 180
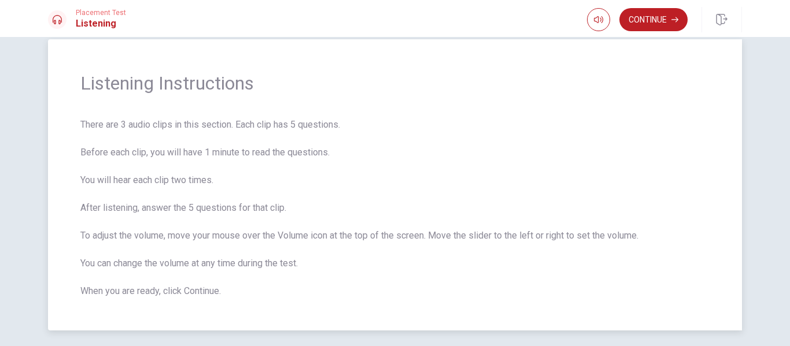
scroll to position [20, 0]
click at [658, 27] on button "Continue" at bounding box center [653, 19] width 68 height 23
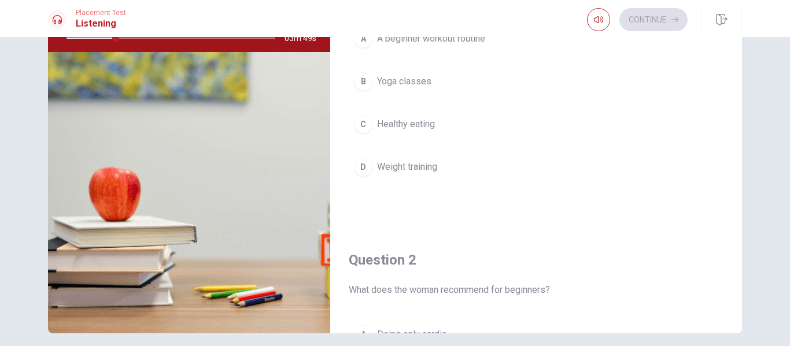
scroll to position [0, 0]
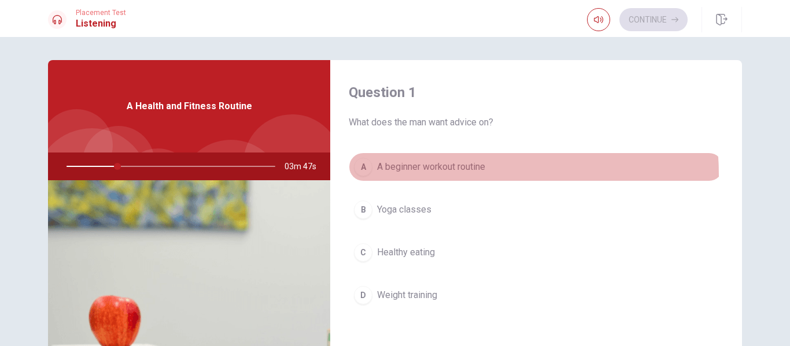
click at [402, 176] on button "A A beginner workout routine" at bounding box center [536, 167] width 375 height 29
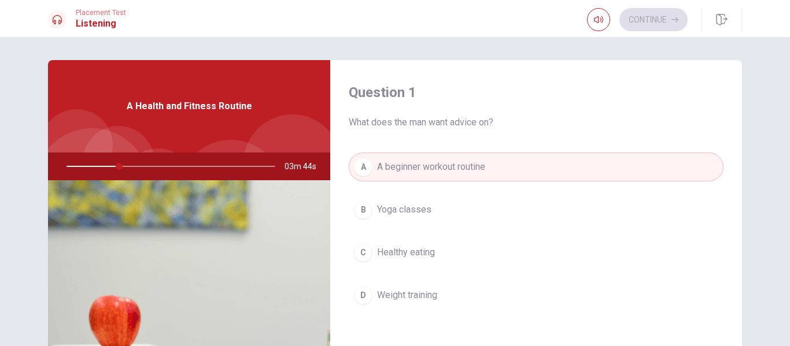
type input "26"
type input "27"
type input "0.9"
type input "27"
type input "1"
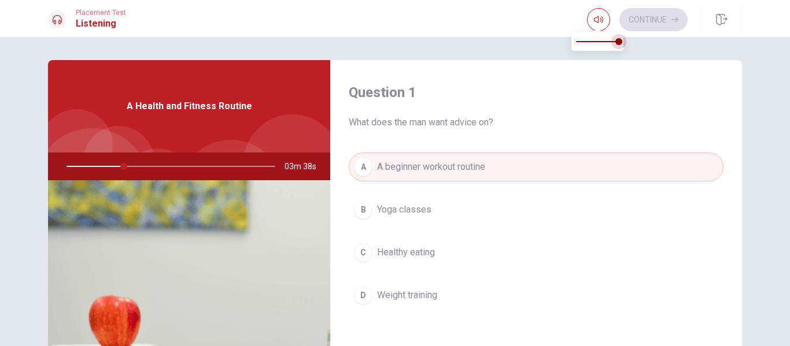
drag, startPoint x: 616, startPoint y: 40, endPoint x: 639, endPoint y: 43, distance: 22.7
click at [639, 43] on body "This site uses cookies, as explained in our Privacy Policy . If you agree to th…" at bounding box center [395, 173] width 790 height 346
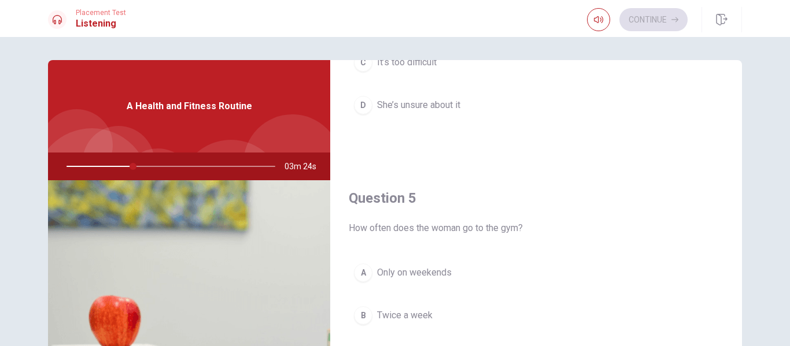
scroll to position [176, 0]
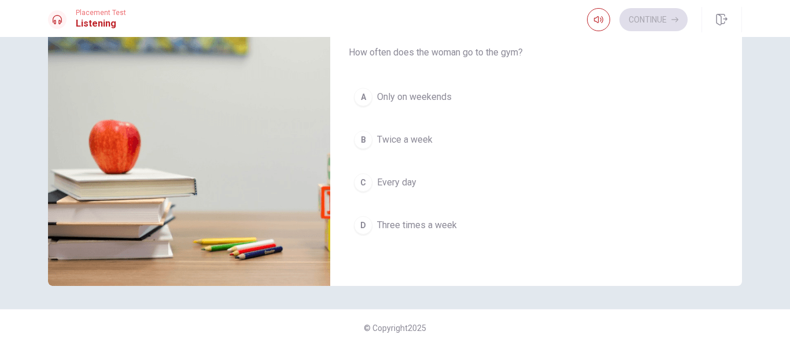
click at [395, 231] on span "Three times a week" at bounding box center [417, 225] width 80 height 14
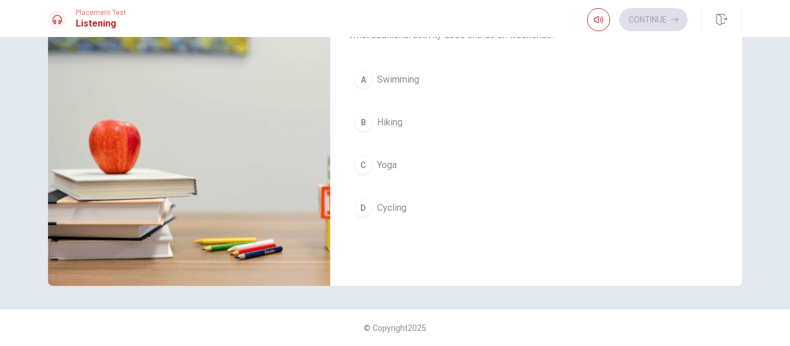
scroll to position [483, 0]
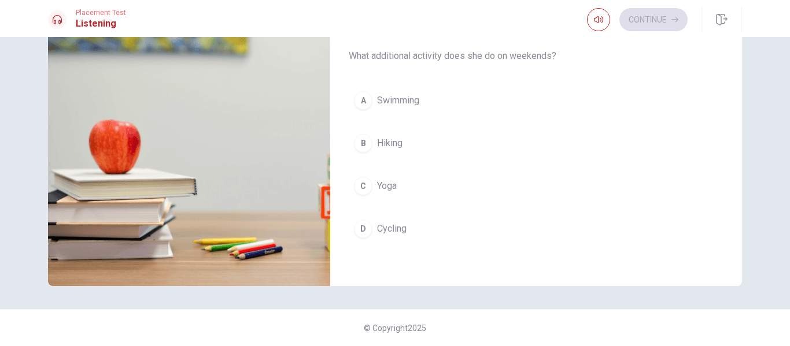
click at [381, 191] on span "Yoga" at bounding box center [387, 186] width 20 height 14
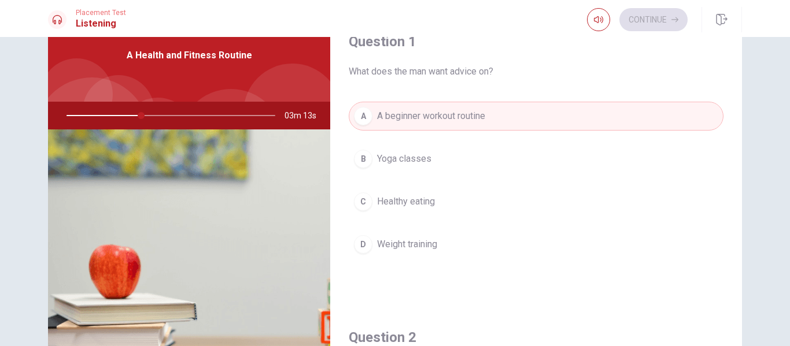
scroll to position [49, 0]
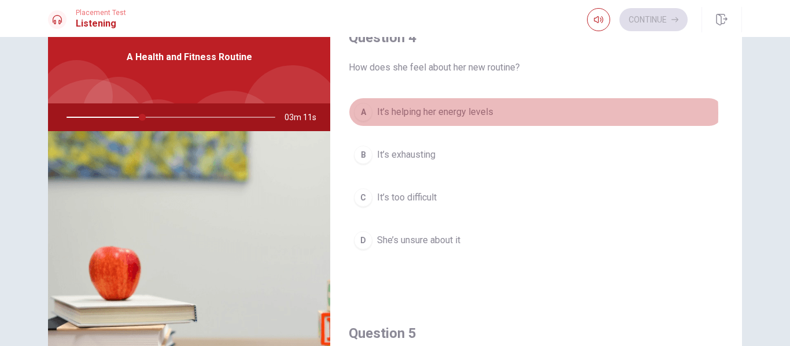
click at [446, 113] on span "It’s helping her energy levels" at bounding box center [435, 112] width 116 height 14
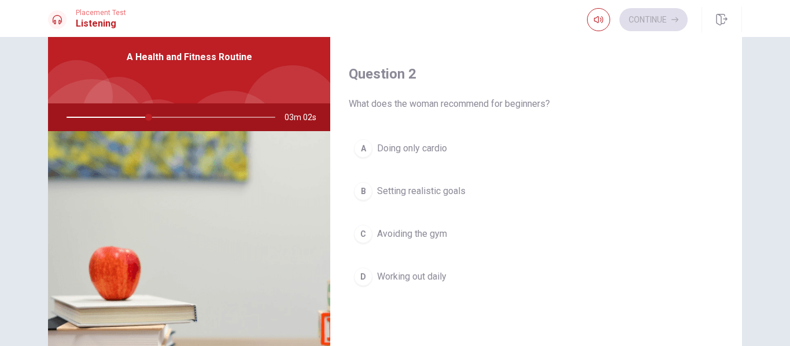
scroll to position [266, 0]
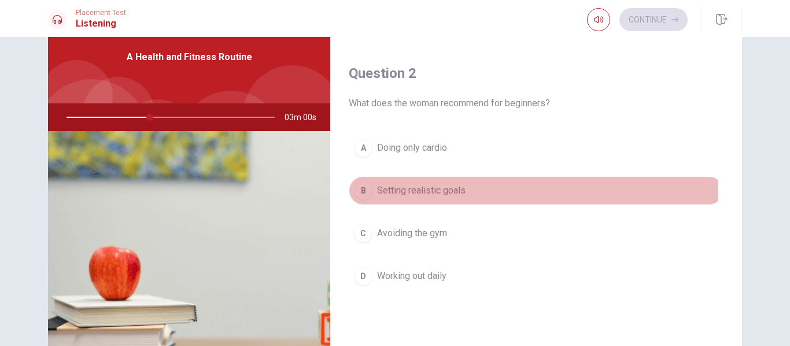
click at [408, 191] on span "Setting realistic goals" at bounding box center [421, 191] width 88 height 14
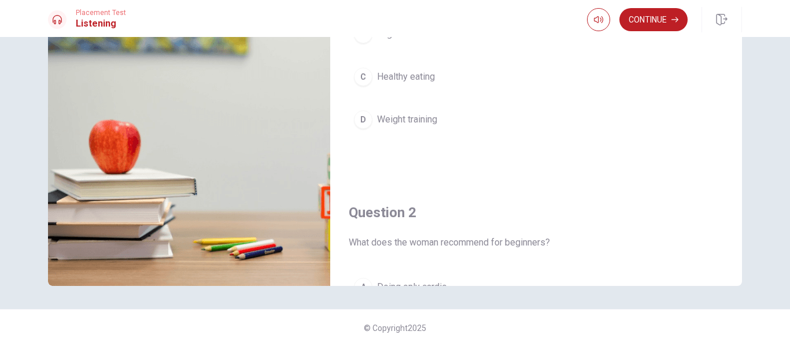
scroll to position [0, 0]
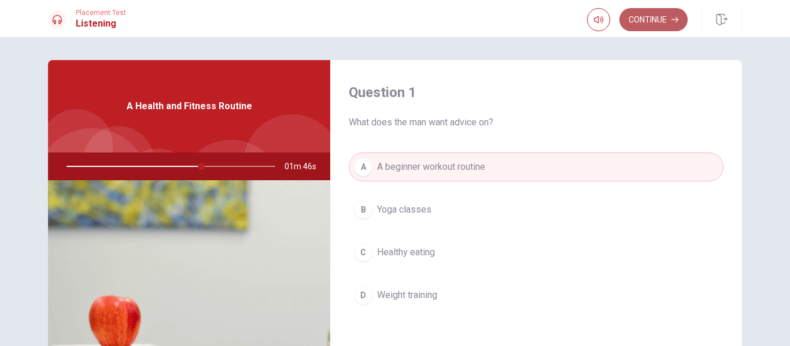
click at [660, 16] on button "Continue" at bounding box center [653, 19] width 68 height 23
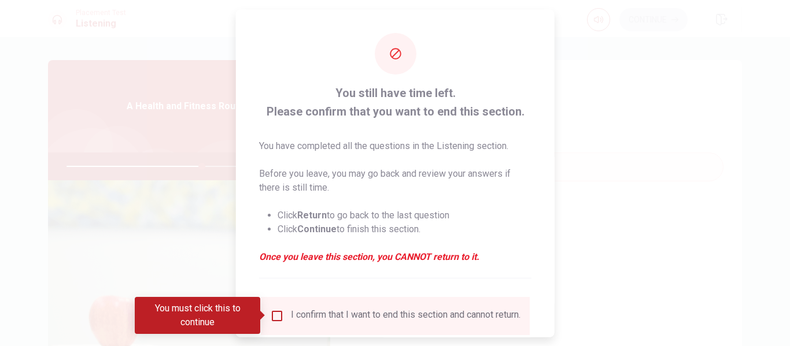
scroll to position [85, 0]
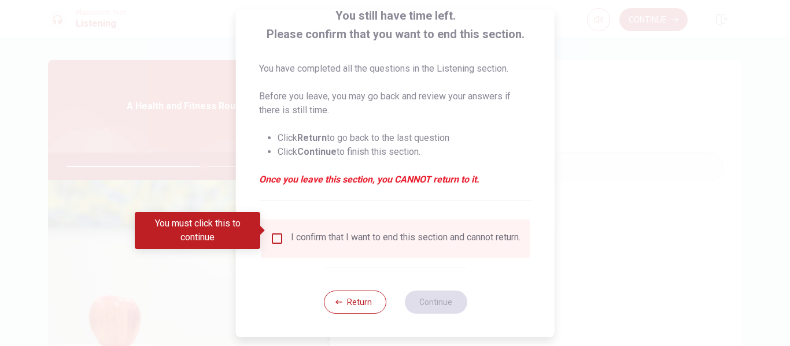
click at [275, 234] on input "You must click this to continue" at bounding box center [277, 239] width 14 height 14
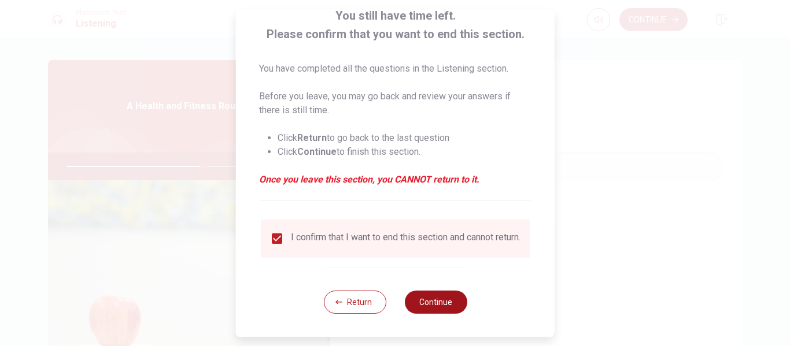
click at [444, 300] on button "Continue" at bounding box center [435, 302] width 62 height 23
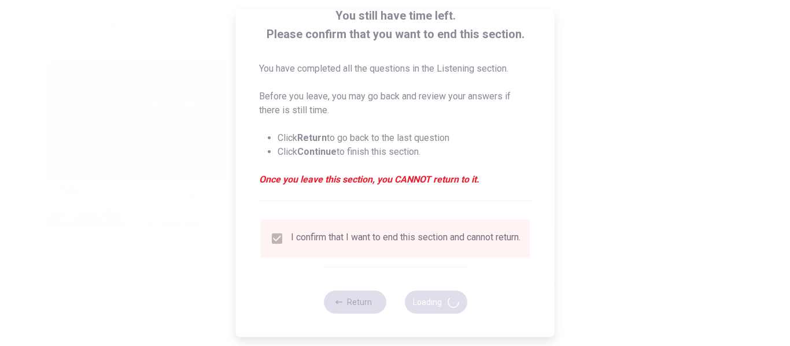
type input "67"
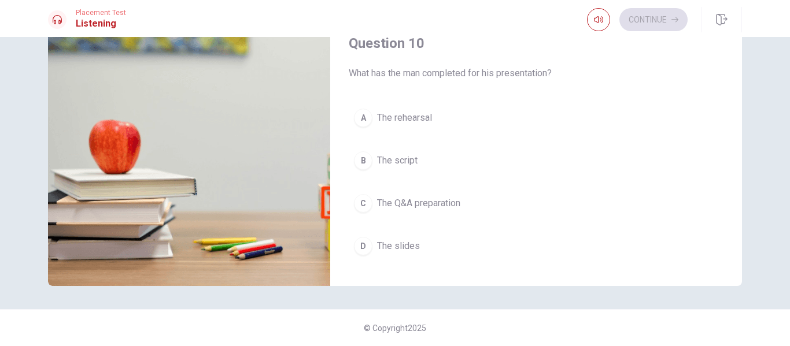
scroll to position [1057, 0]
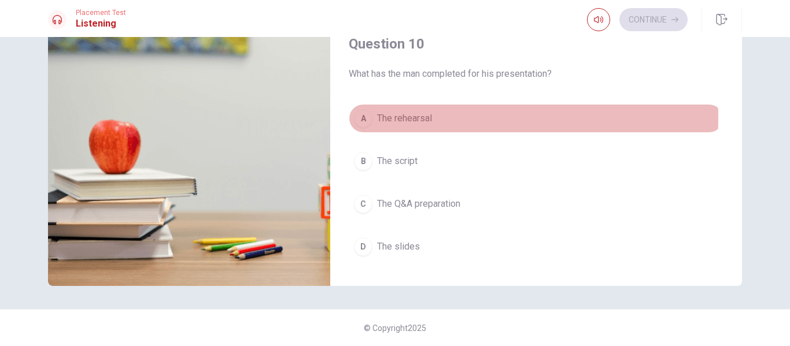
click at [421, 118] on span "The rehearsal" at bounding box center [404, 119] width 55 height 14
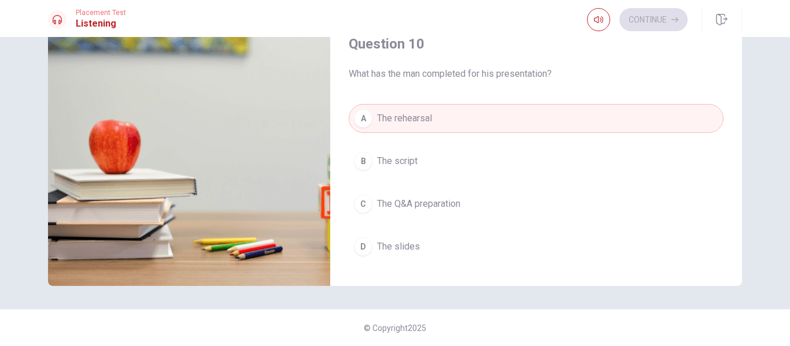
click at [416, 148] on button "B The script" at bounding box center [536, 161] width 375 height 29
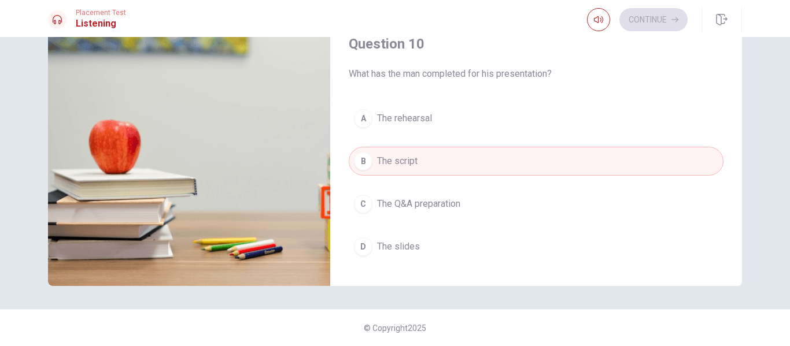
click at [399, 246] on span "The slides" at bounding box center [398, 247] width 43 height 14
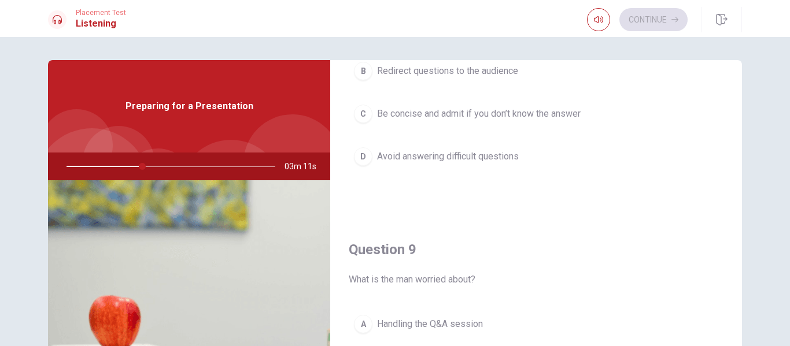
scroll to position [729, 0]
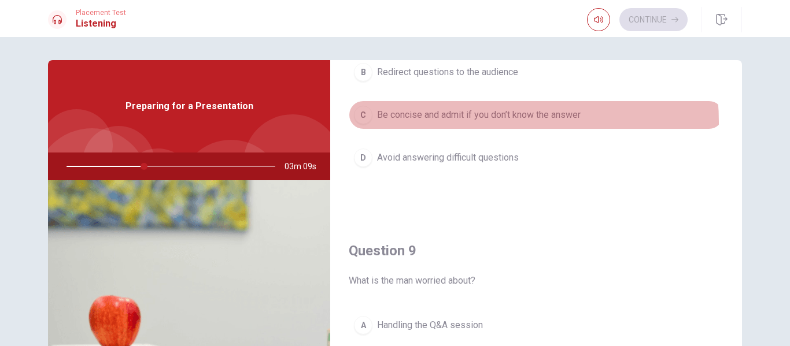
click at [485, 122] on button "C Be concise and admit if you don’t know the answer" at bounding box center [536, 115] width 375 height 29
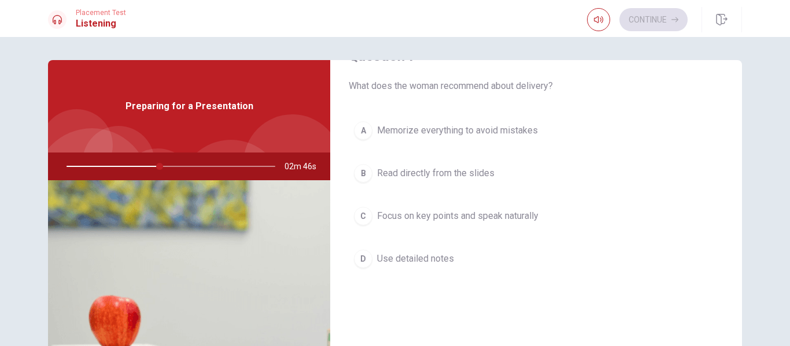
scroll to position [335, 0]
click at [452, 217] on span "Focus on key points and speak naturally" at bounding box center [457, 214] width 161 height 14
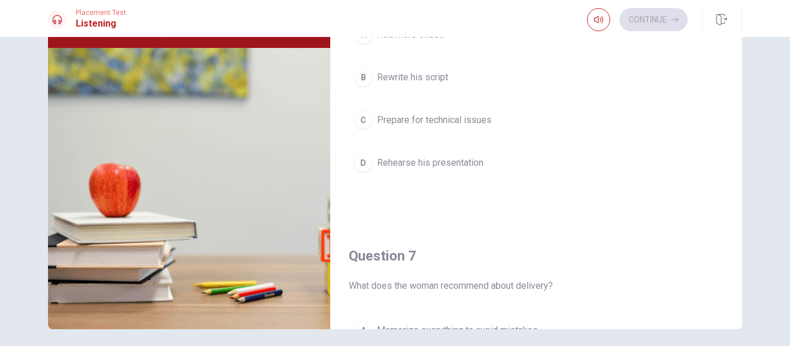
scroll to position [0, 0]
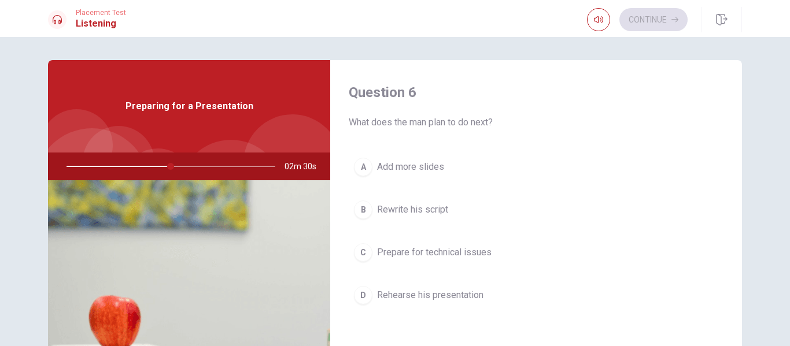
click at [418, 294] on span "Rehearse his presentation" at bounding box center [430, 295] width 106 height 14
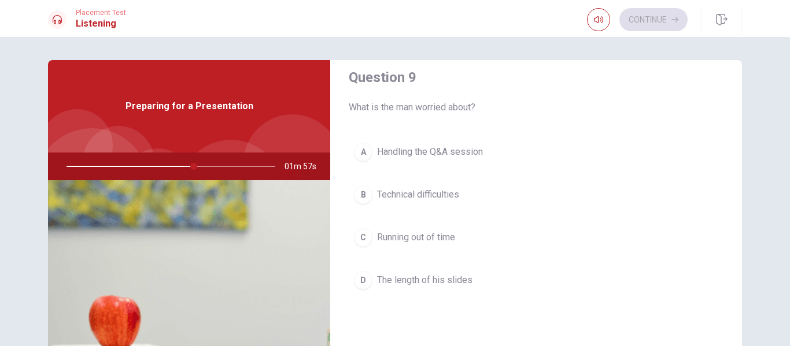
scroll to position [903, 0]
click at [422, 154] on span "Handling the Q&A session" at bounding box center [430, 151] width 106 height 14
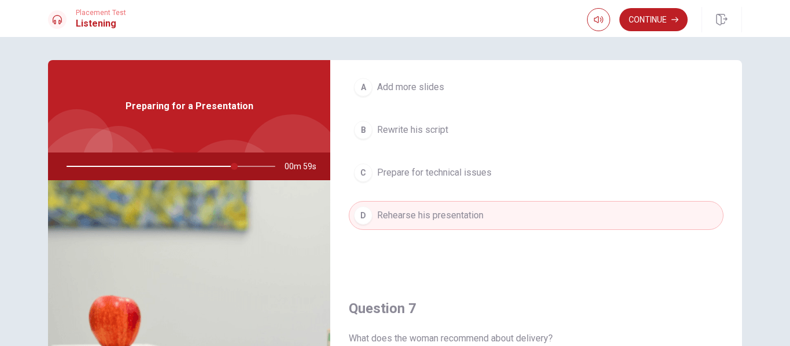
scroll to position [0, 0]
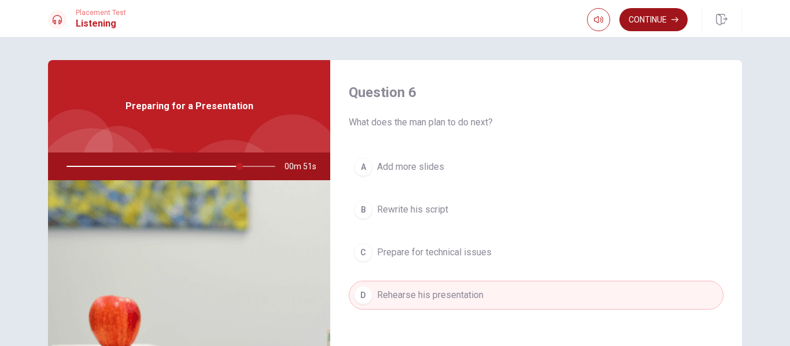
click at [665, 16] on button "Continue" at bounding box center [653, 19] width 68 height 23
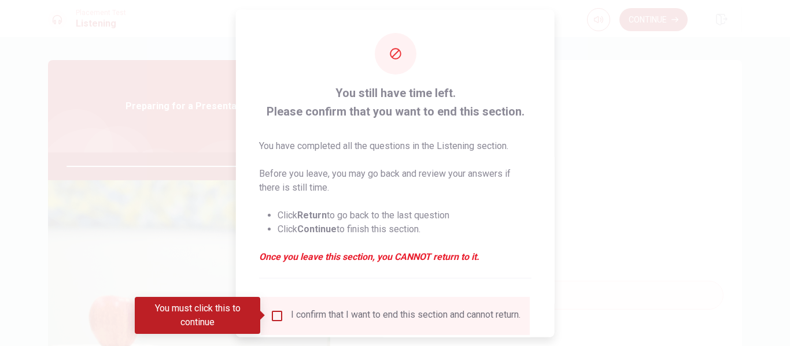
scroll to position [85, 0]
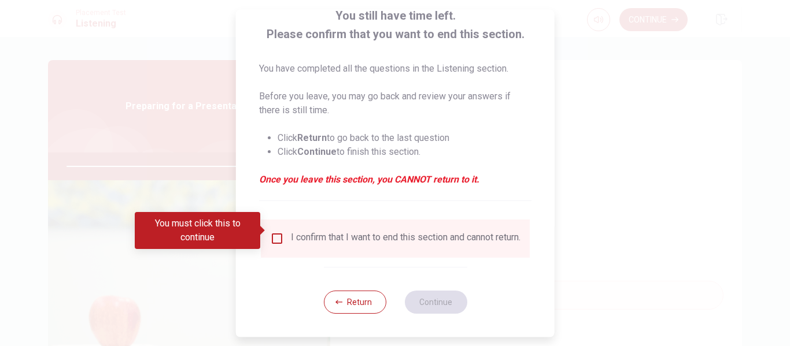
click at [272, 232] on input "You must click this to continue" at bounding box center [277, 239] width 14 height 14
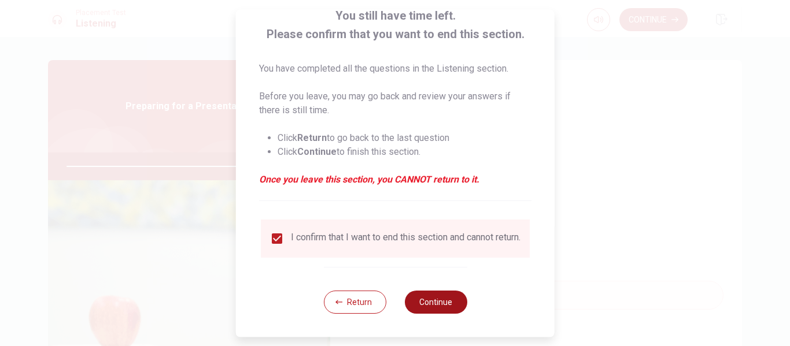
click at [444, 299] on button "Continue" at bounding box center [435, 302] width 62 height 23
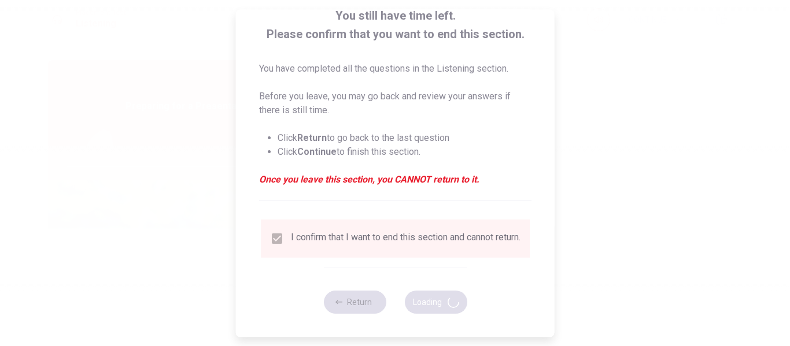
type input "86"
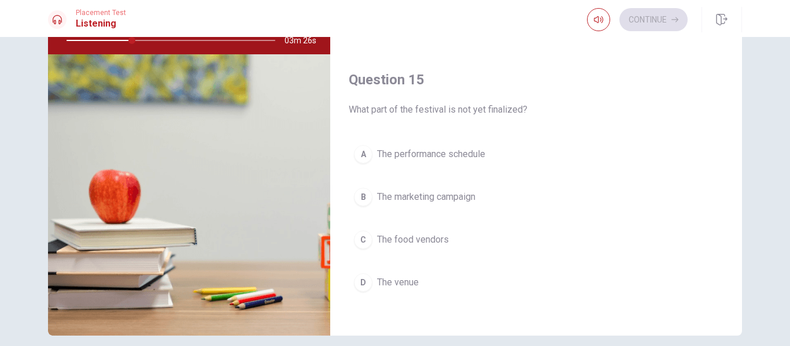
scroll to position [1070, 0]
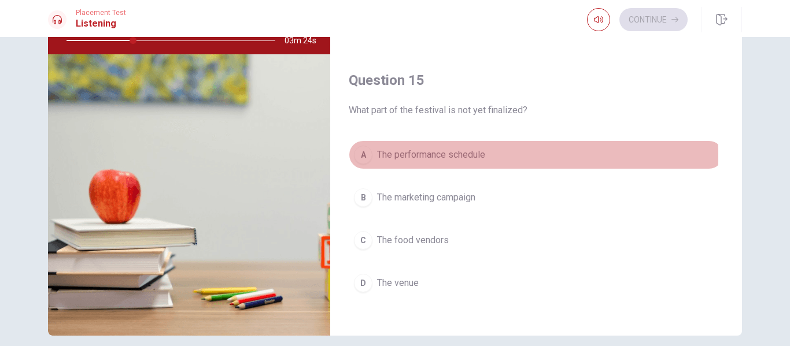
click at [372, 156] on button "A The performance schedule" at bounding box center [536, 154] width 375 height 29
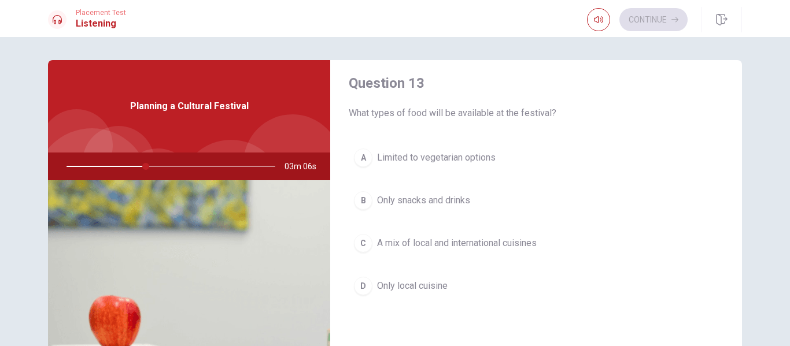
scroll to position [601, 0]
click at [435, 246] on span "A mix of local and international cuisines" at bounding box center [457, 244] width 160 height 14
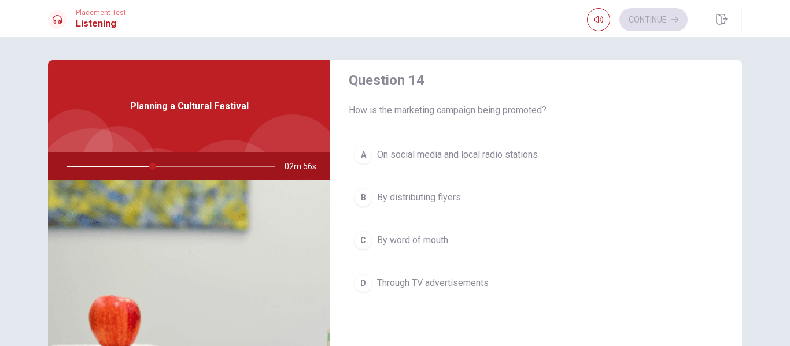
scroll to position [899, 0]
click at [460, 159] on span "On social media and local radio stations" at bounding box center [457, 156] width 161 height 14
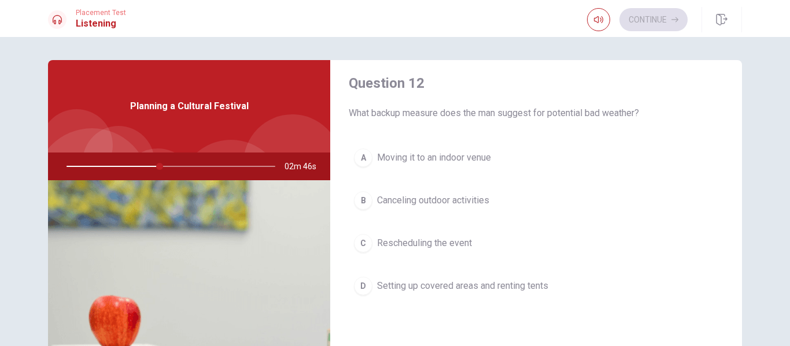
scroll to position [305, 0]
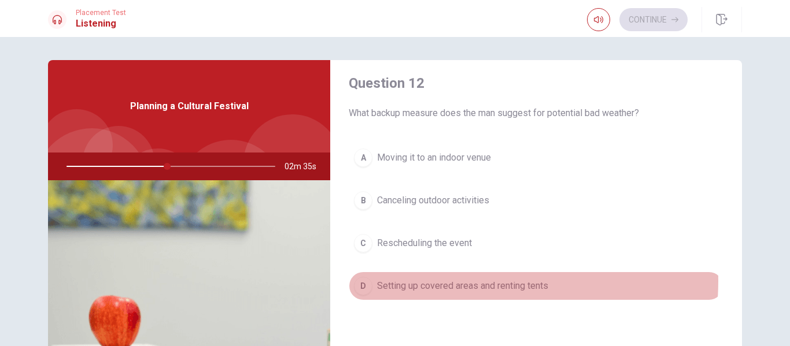
click at [450, 281] on span "Setting up covered areas and renting tents" at bounding box center [462, 286] width 171 height 14
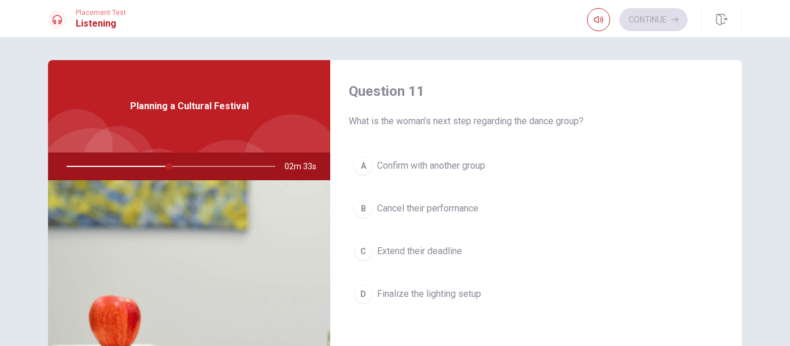
scroll to position [0, 0]
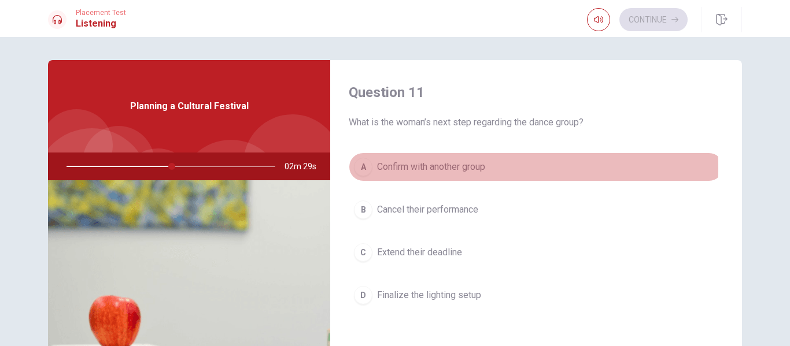
click at [449, 168] on span "Confirm with another group" at bounding box center [431, 167] width 108 height 14
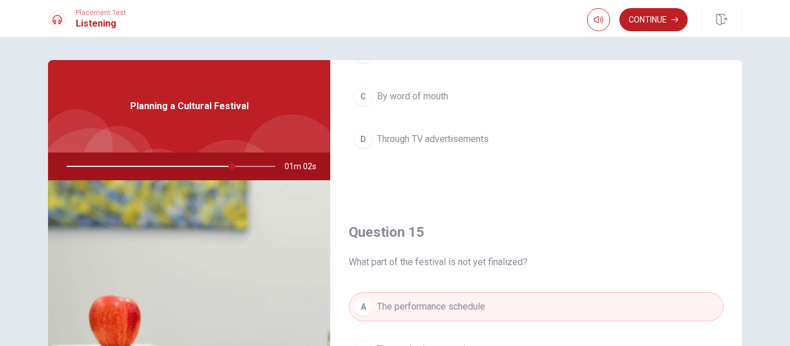
scroll to position [1078, 0]
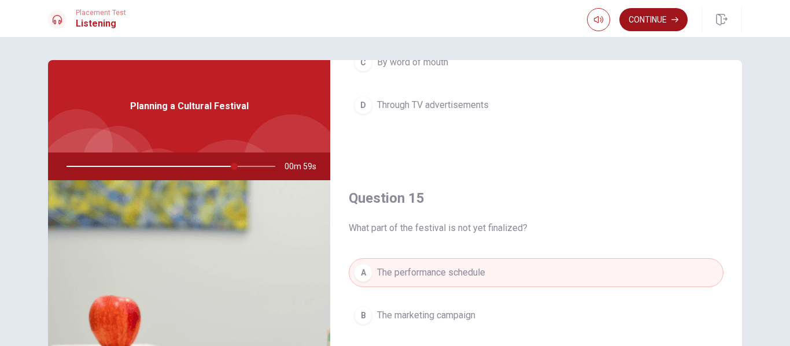
click at [646, 12] on button "Continue" at bounding box center [653, 19] width 68 height 23
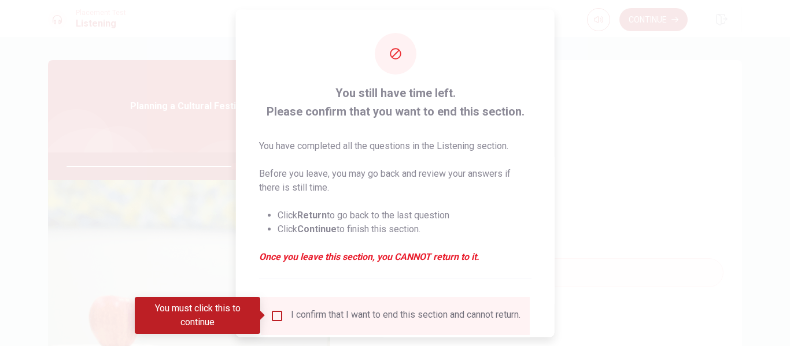
click at [277, 313] on input "You must click this to continue" at bounding box center [277, 316] width 14 height 14
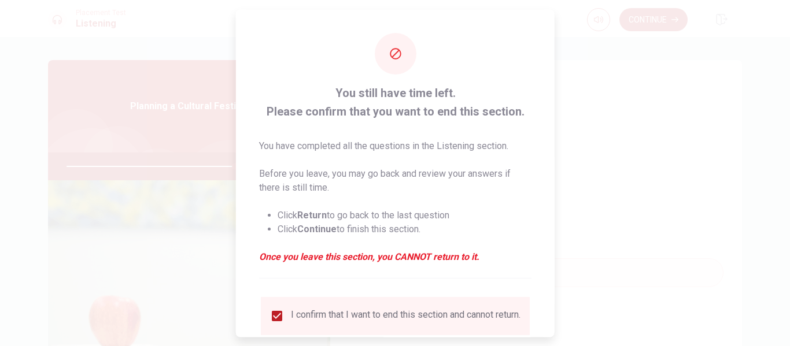
scroll to position [85, 0]
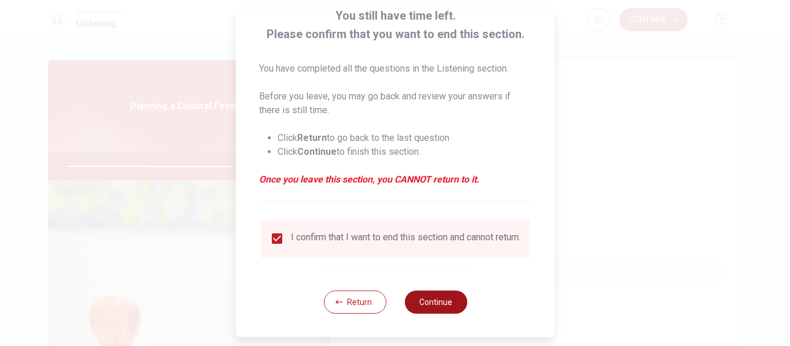
click at [444, 302] on button "Continue" at bounding box center [435, 302] width 62 height 23
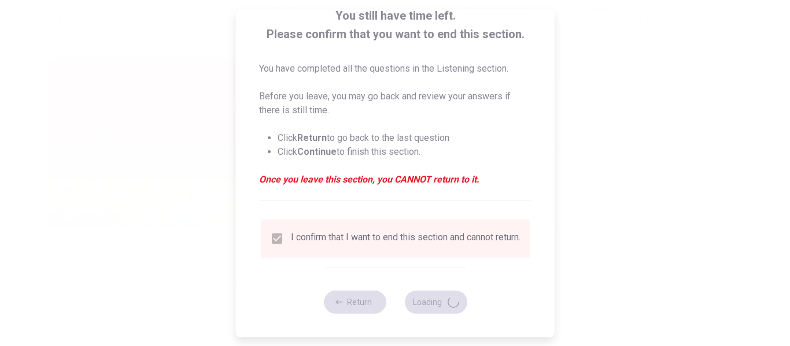
type input "82"
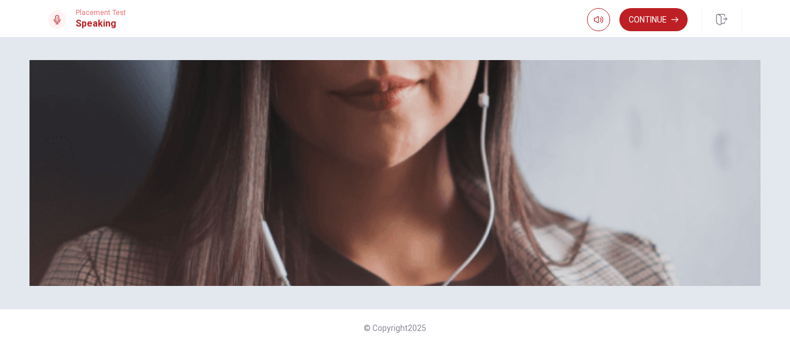
scroll to position [0, 0]
click at [648, 27] on button "Continue" at bounding box center [653, 19] width 68 height 23
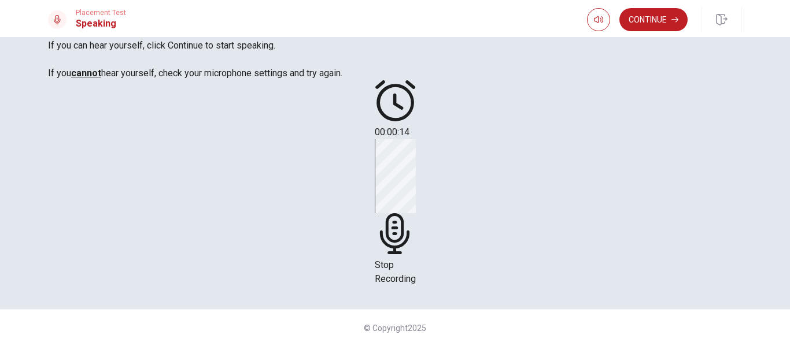
scroll to position [135, 0]
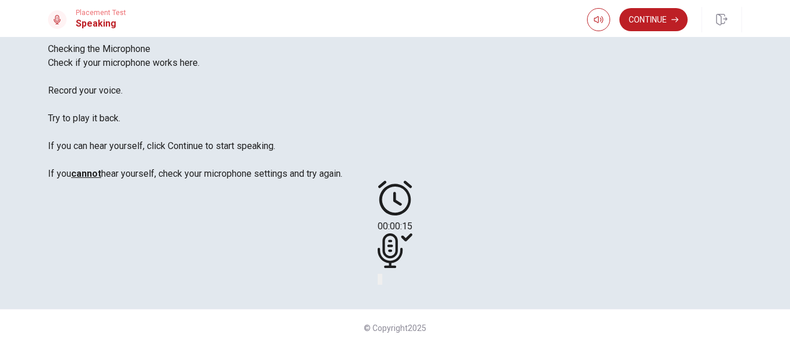
click at [382, 274] on button "Play Audio" at bounding box center [381, 279] width 2 height 11
click at [656, 23] on button "Continue" at bounding box center [653, 19] width 68 height 23
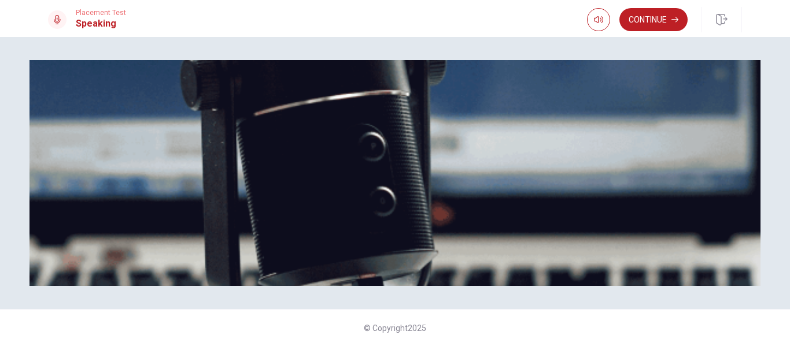
scroll to position [179, 0]
click at [644, 18] on button "Continue" at bounding box center [653, 19] width 68 height 23
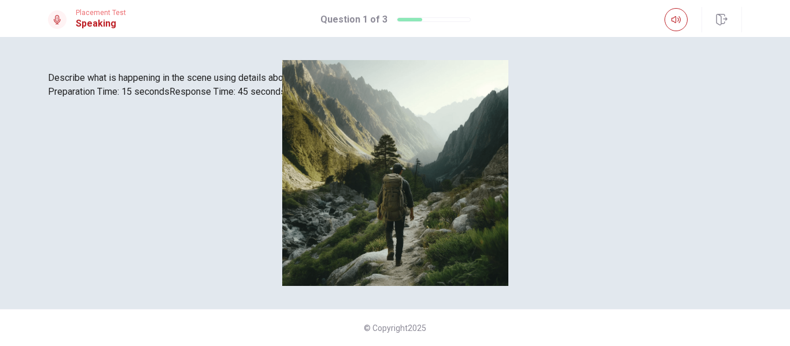
scroll to position [191, 0]
click at [465, 99] on div at bounding box center [395, 99] width 694 height 0
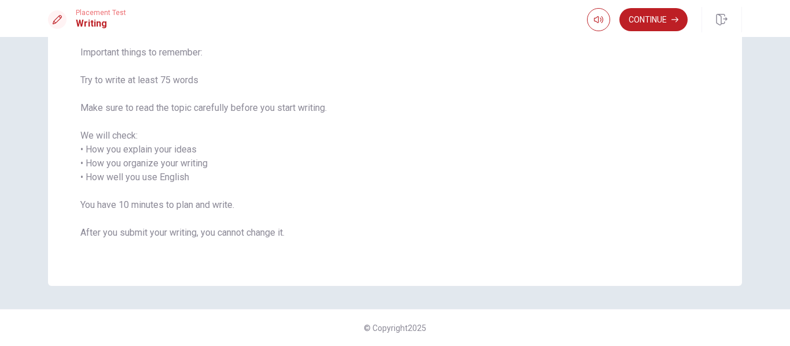
scroll to position [0, 0]
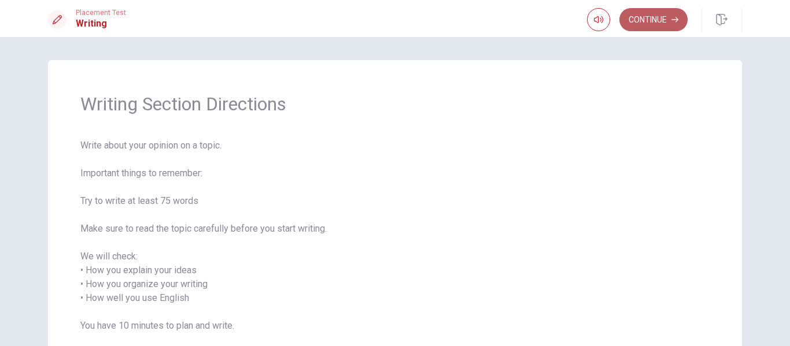
click at [656, 19] on button "Continue" at bounding box center [653, 19] width 68 height 23
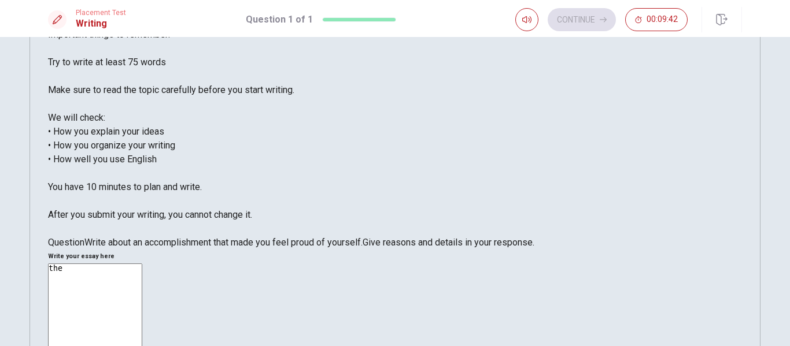
scroll to position [196, 0]
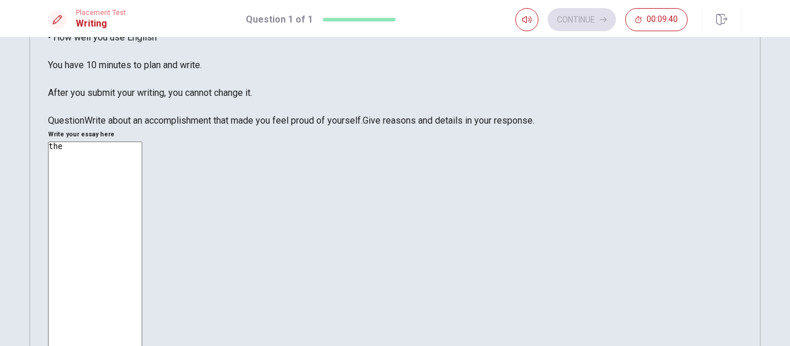
drag, startPoint x: 257, startPoint y: 238, endPoint x: 94, endPoint y: 194, distance: 169.4
click at [94, 128] on div "Question Write about an accomplishment that made you feel proud of yourself. Gi…" at bounding box center [395, 121] width 694 height 14
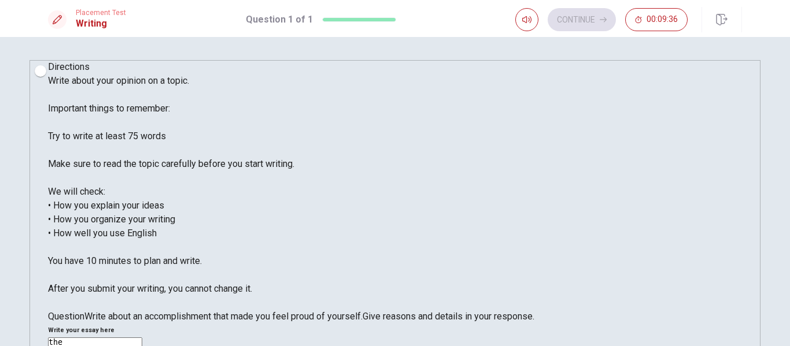
type textarea "t"
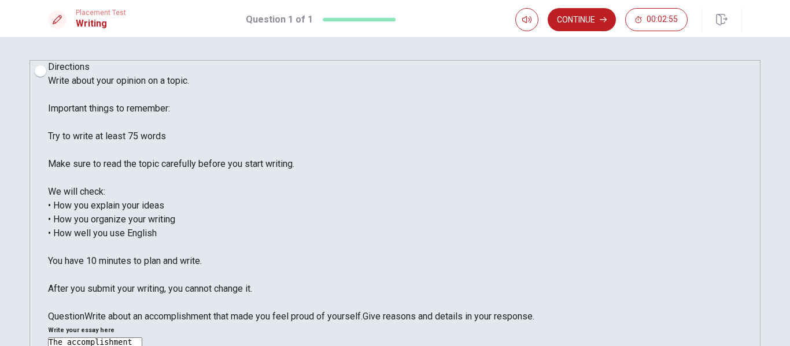
drag, startPoint x: 677, startPoint y: 201, endPoint x: 604, endPoint y: 204, distance: 72.9
drag, startPoint x: 506, startPoint y: 184, endPoint x: 482, endPoint y: 181, distance: 24.4
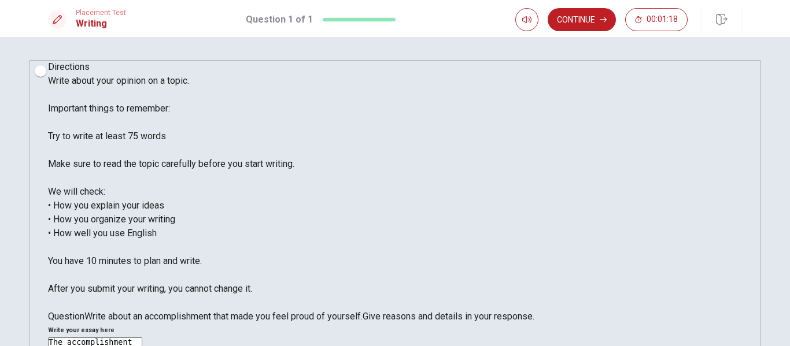
drag, startPoint x: 666, startPoint y: 197, endPoint x: 643, endPoint y: 197, distance: 23.7
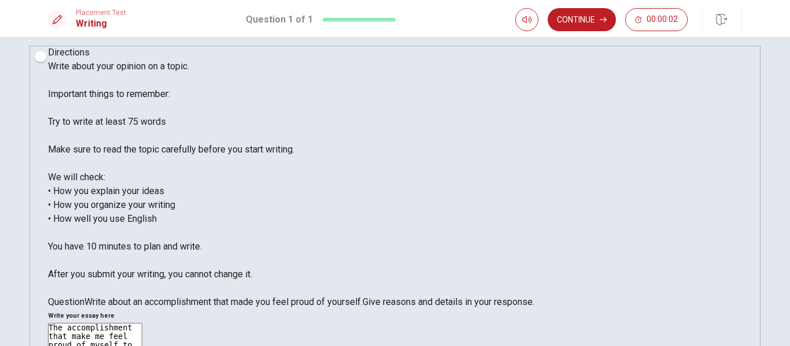
scroll to position [4, 0]
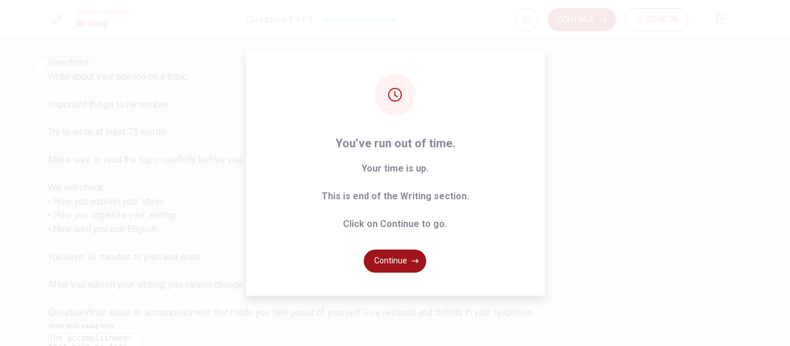
type textarea "The accomplishment that make me feel proud of myself to have completed is my ba…"
click at [381, 263] on button "Continue" at bounding box center [395, 261] width 62 height 23
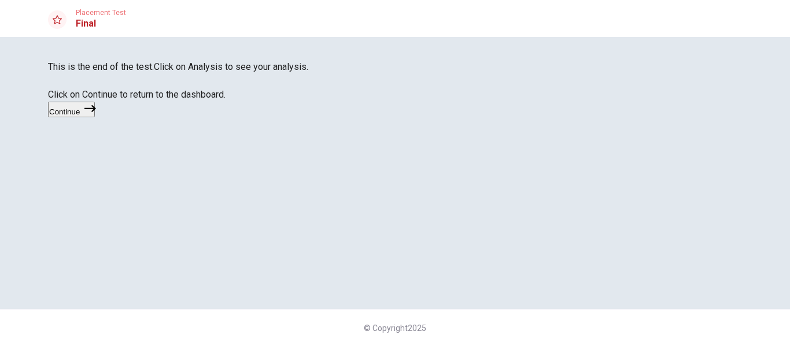
scroll to position [75, 0]
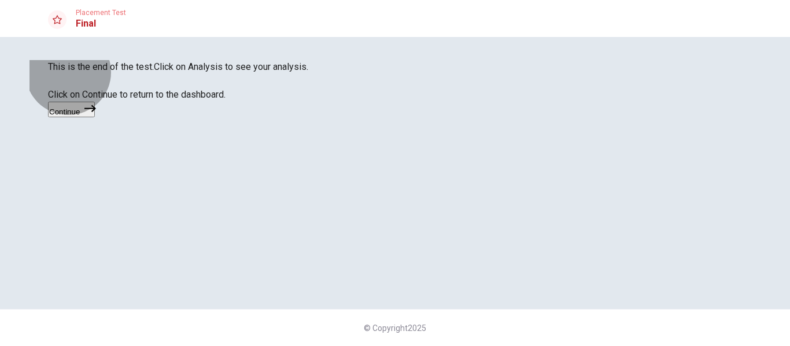
click at [95, 117] on button "Continue" at bounding box center [71, 110] width 47 height 16
